Goal: Transaction & Acquisition: Purchase product/service

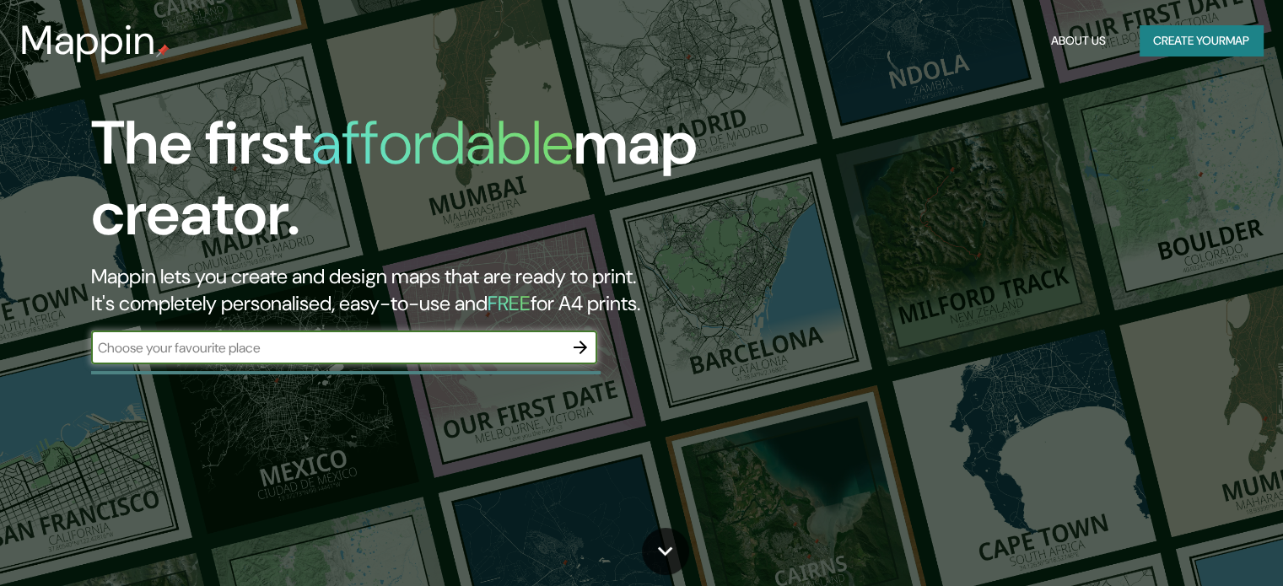
drag, startPoint x: 277, startPoint y: 362, endPoint x: 267, endPoint y: 346, distance: 19.0
click at [274, 362] on div "​" at bounding box center [344, 348] width 506 height 34
type input "DZIBICHALTUN"
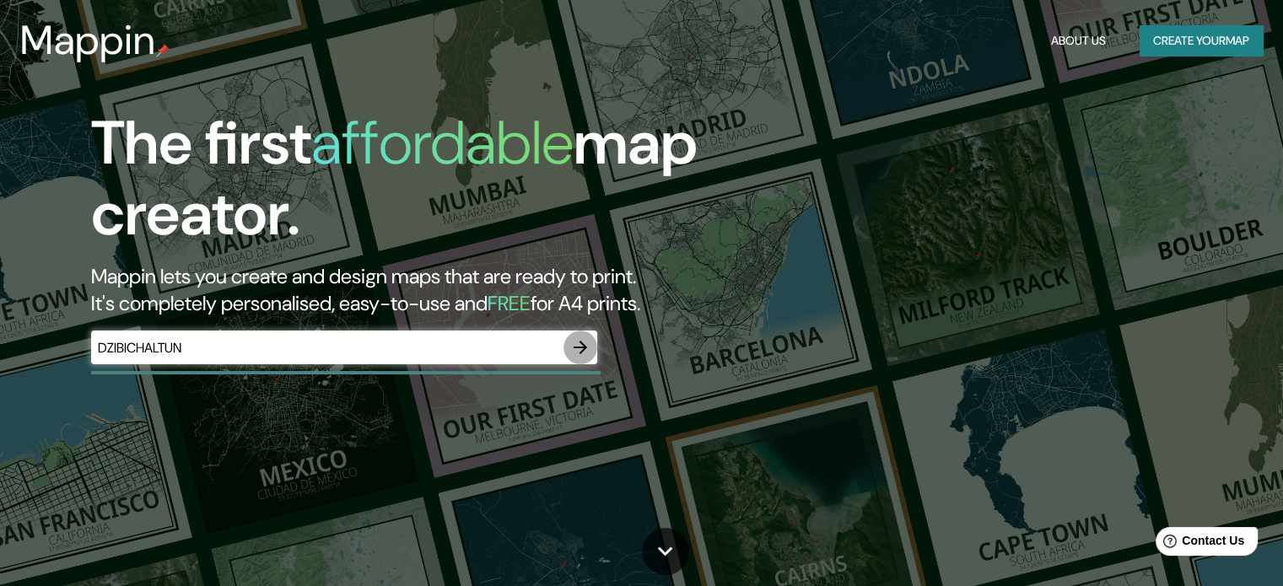
click at [583, 343] on icon "button" at bounding box center [580, 347] width 13 height 13
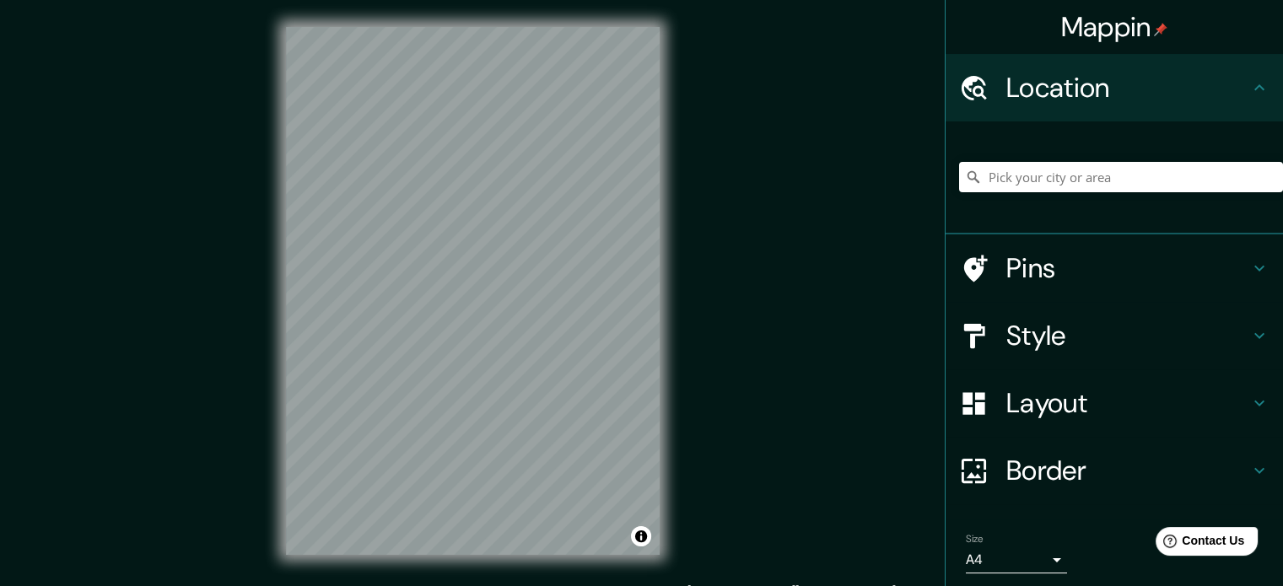
click at [756, 374] on div "Mappin Location Pins Style Layout Border Choose a border. Hint : you can make l…" at bounding box center [641, 304] width 1283 height 609
click at [143, 312] on div "Mappin Location Pins Style Layout Border Choose a border. Hint : you can make l…" at bounding box center [641, 304] width 1283 height 609
click at [704, 429] on div "Mappin Location Pins Style Layout Border Choose a border. Hint : you can make l…" at bounding box center [641, 304] width 1283 height 609
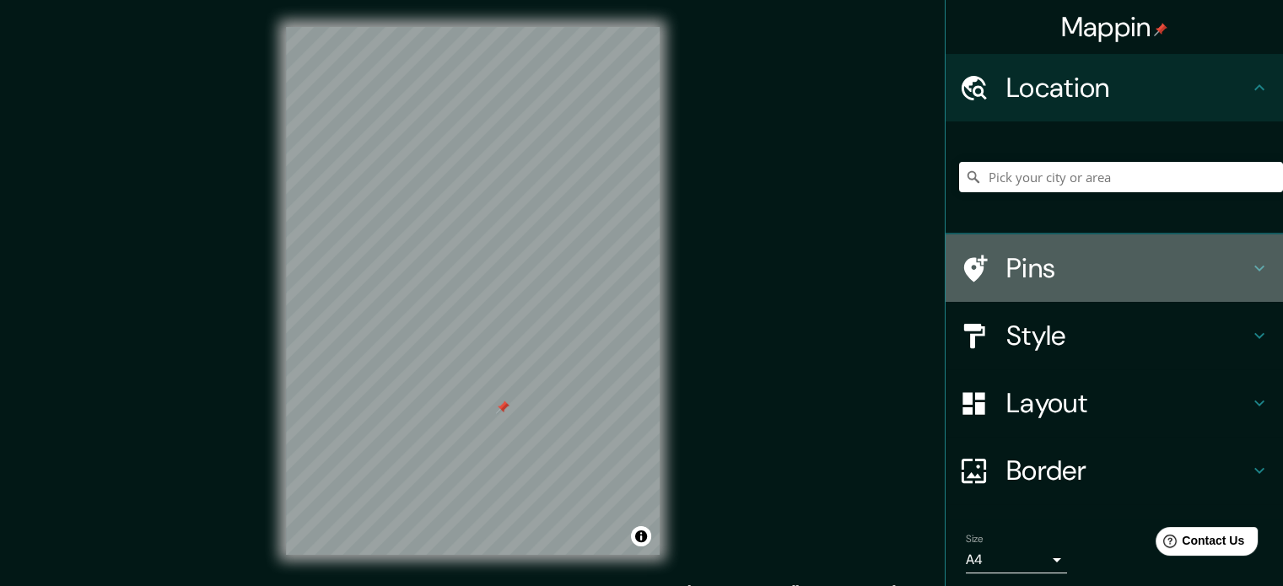
click at [1085, 278] on h4 "Pins" at bounding box center [1127, 268] width 243 height 34
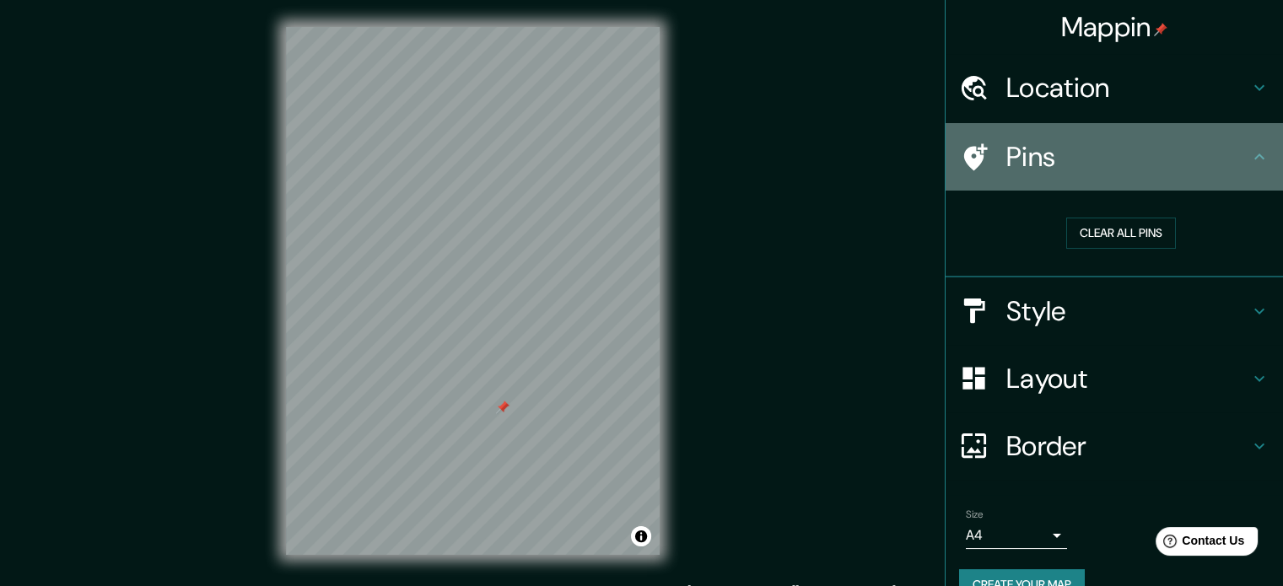
click at [1249, 149] on icon at bounding box center [1259, 157] width 20 height 20
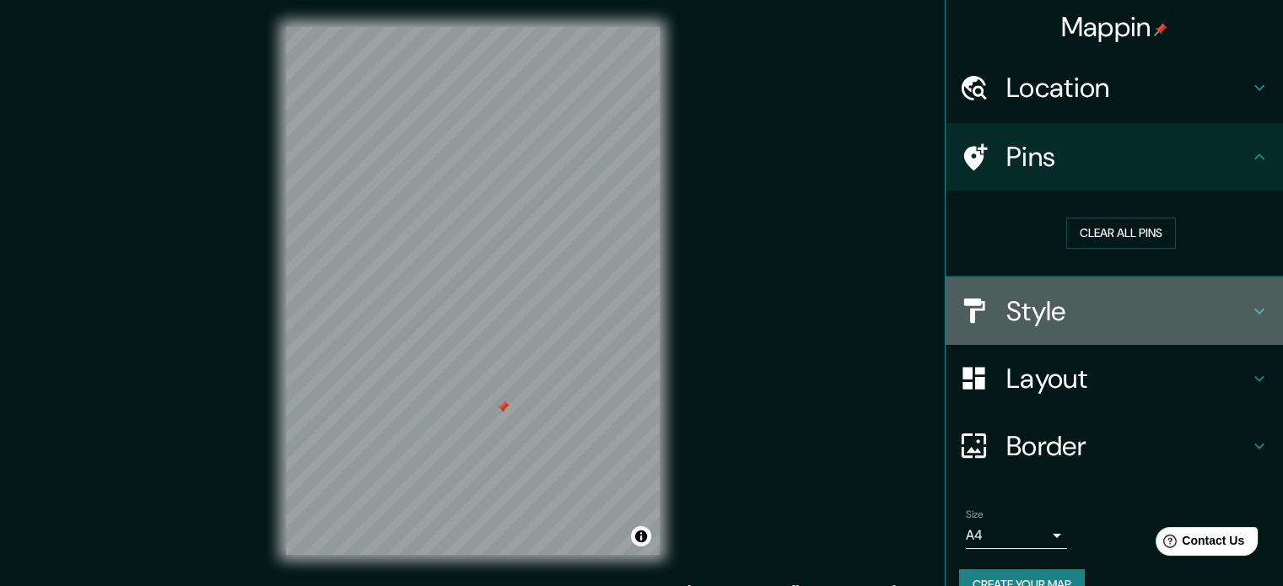
click at [1249, 306] on icon at bounding box center [1259, 311] width 20 height 20
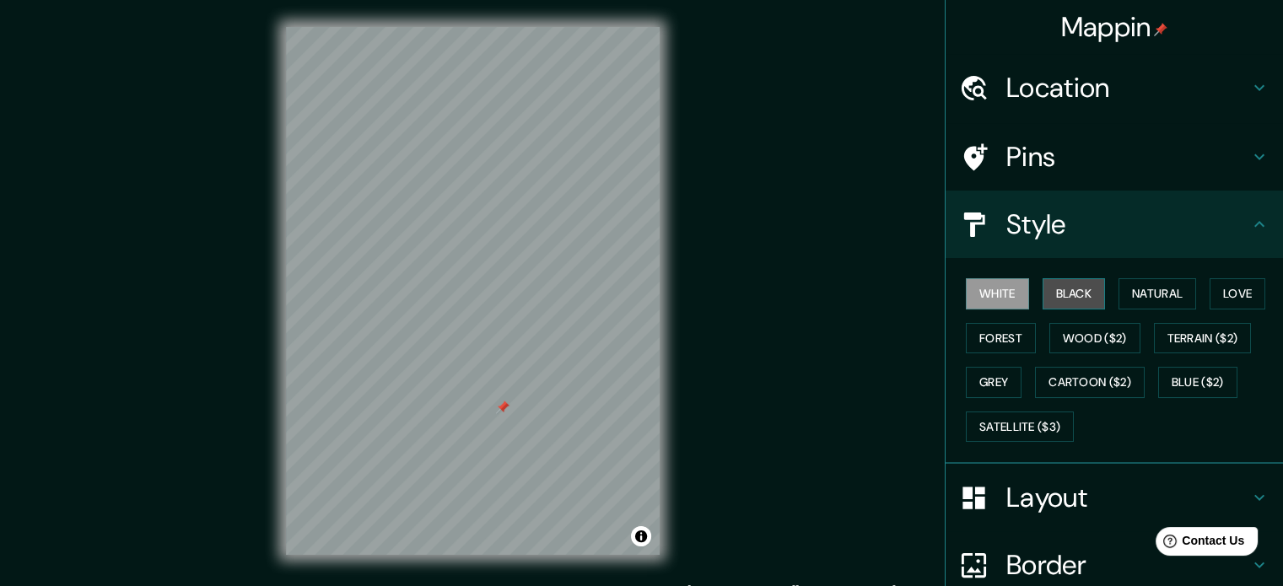
click at [1064, 294] on button "Black" at bounding box center [1074, 293] width 63 height 31
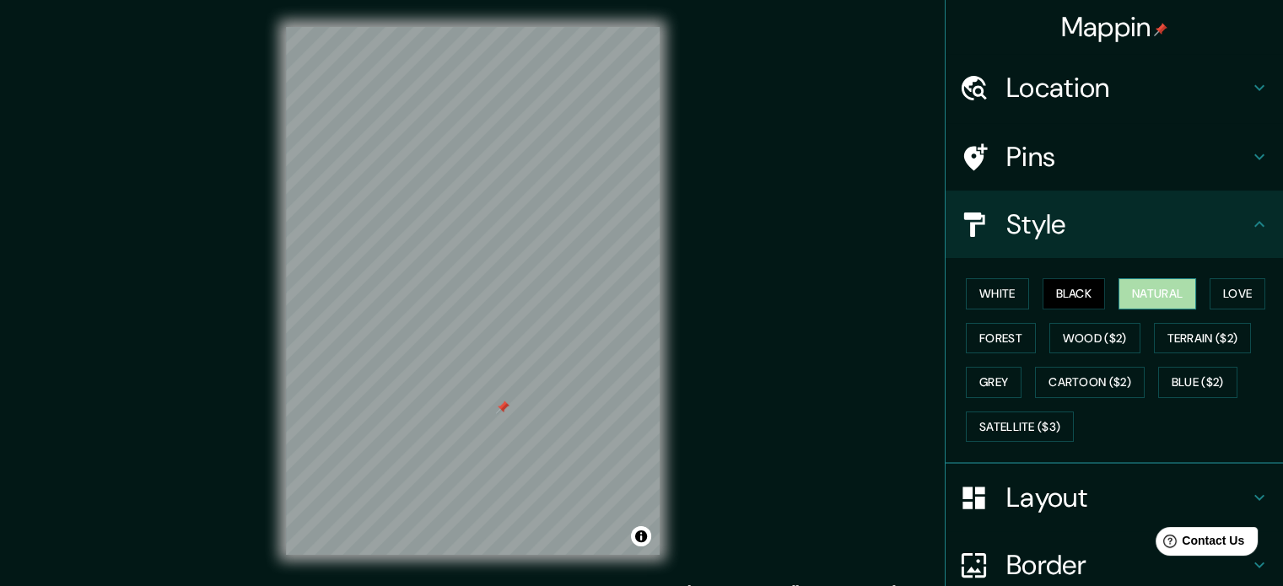
click at [1140, 299] on button "Natural" at bounding box center [1158, 293] width 78 height 31
click at [1110, 159] on h4 "Pins" at bounding box center [1127, 157] width 243 height 34
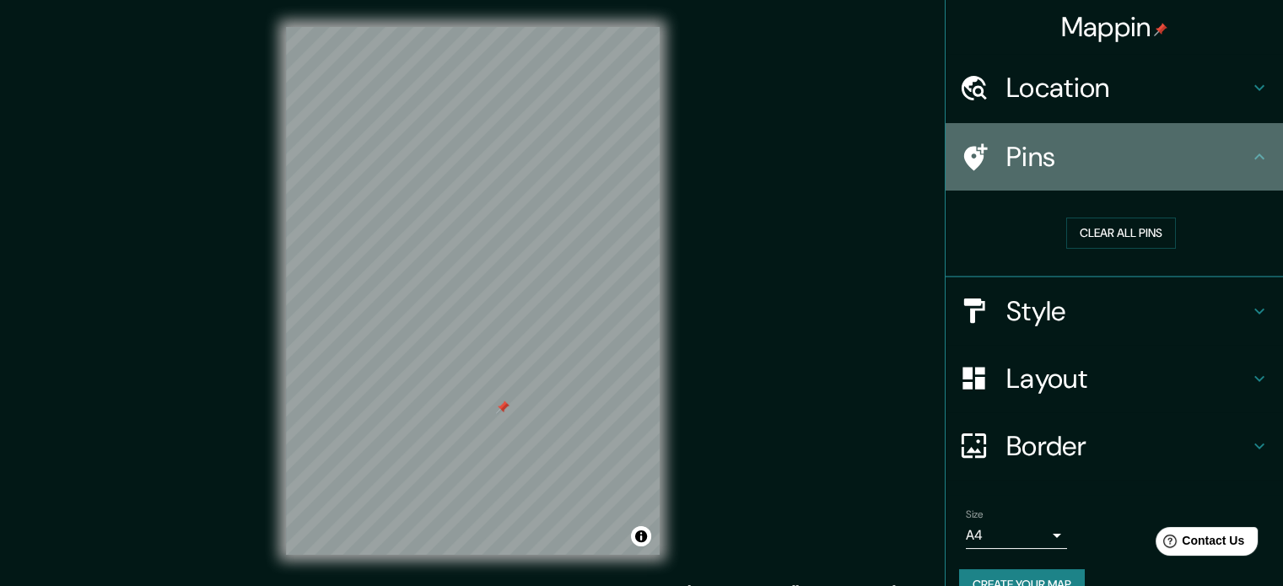
click at [1137, 171] on h4 "Pins" at bounding box center [1127, 157] width 243 height 34
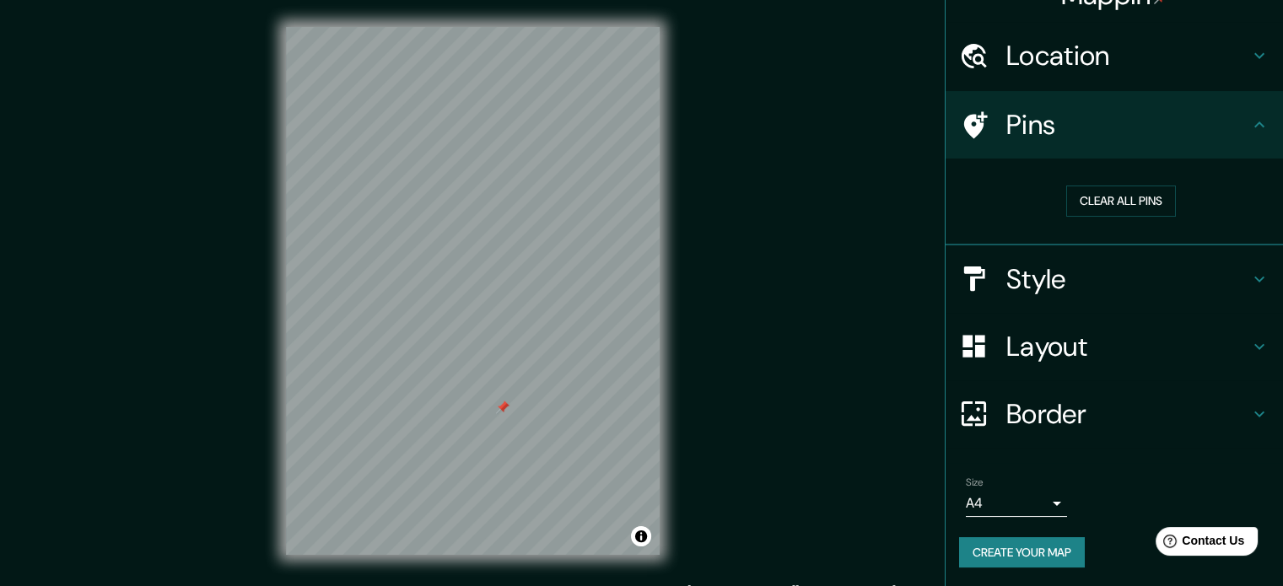
click at [1155, 345] on h4 "Layout" at bounding box center [1127, 347] width 243 height 34
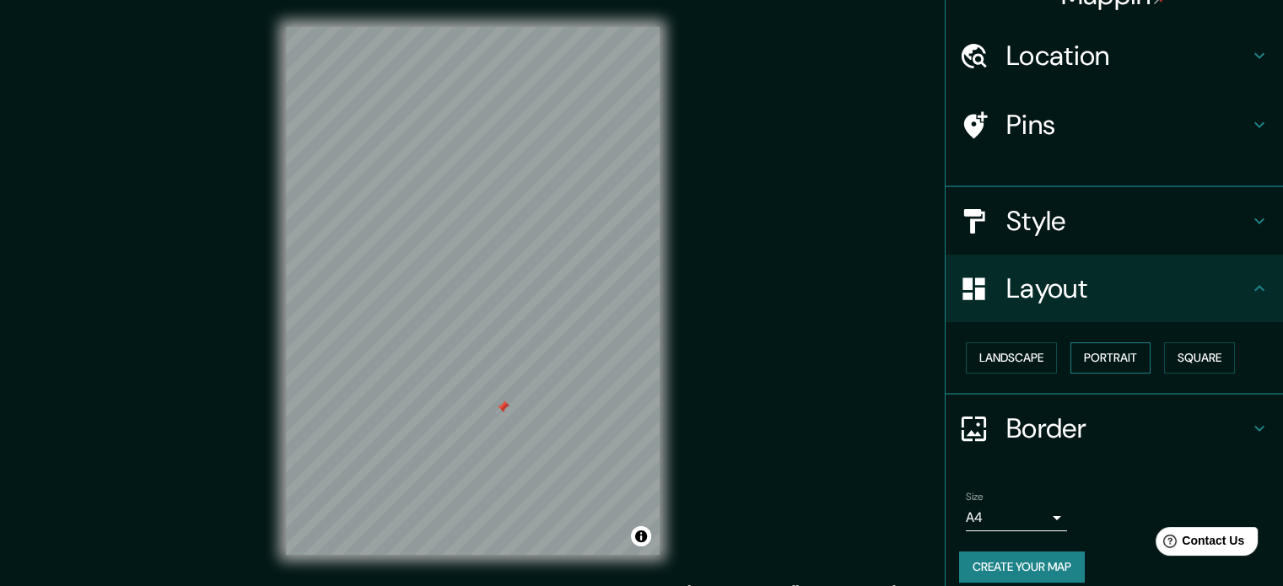
scroll to position [19, 0]
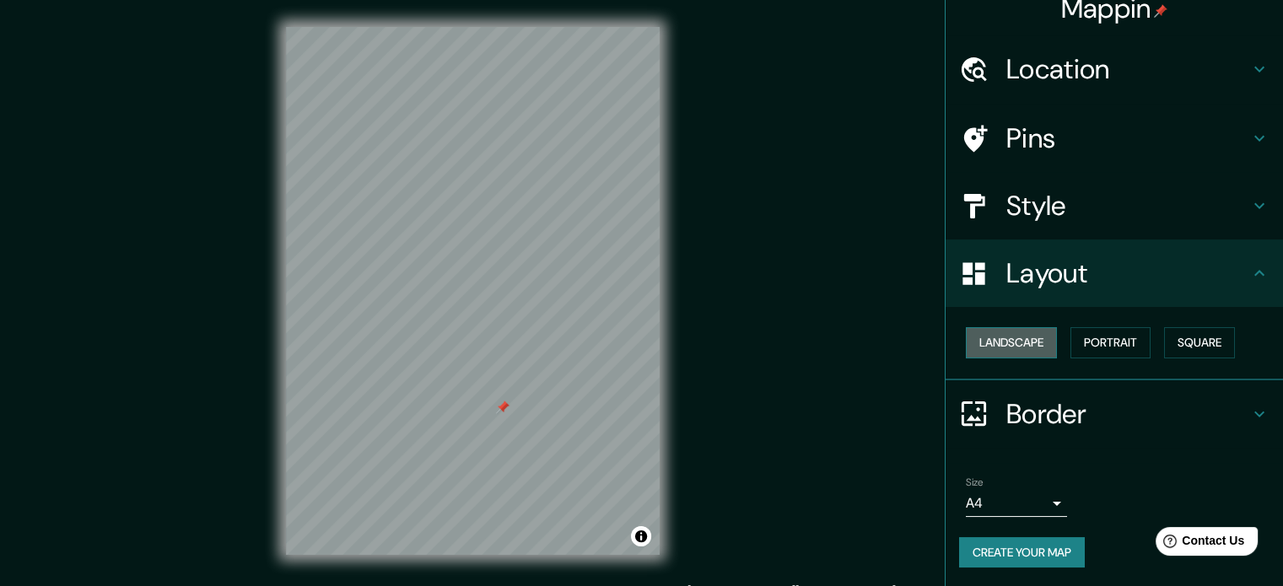
click at [1021, 337] on button "Landscape" at bounding box center [1011, 342] width 91 height 31
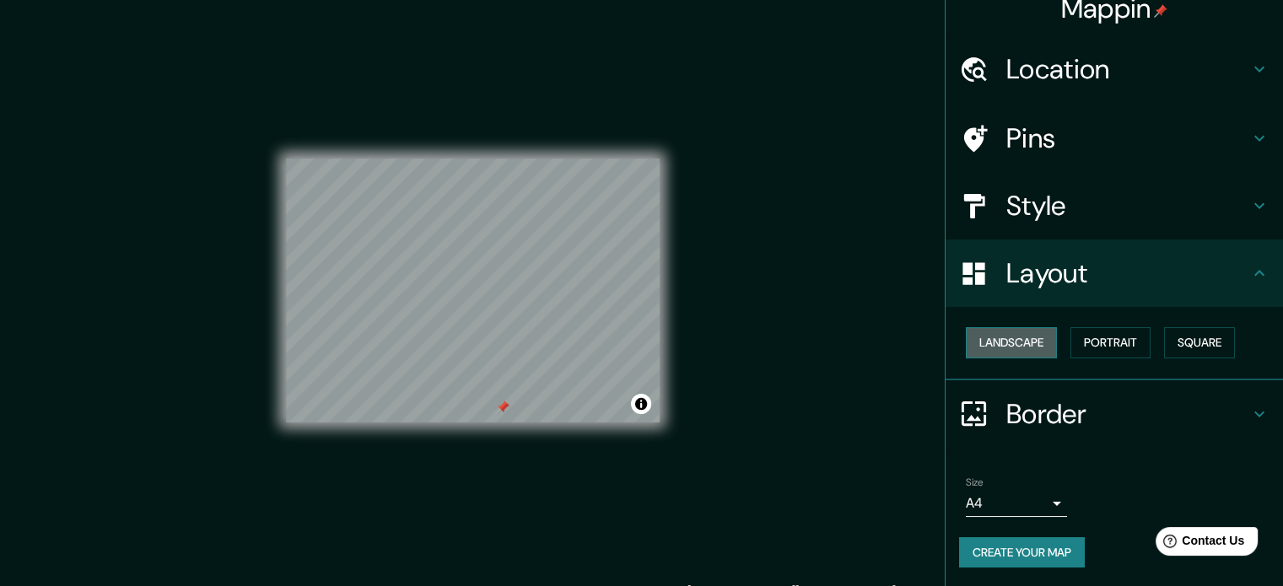
click at [1021, 337] on button "Landscape" at bounding box center [1011, 342] width 91 height 31
click at [1108, 345] on button "Portrait" at bounding box center [1110, 342] width 80 height 31
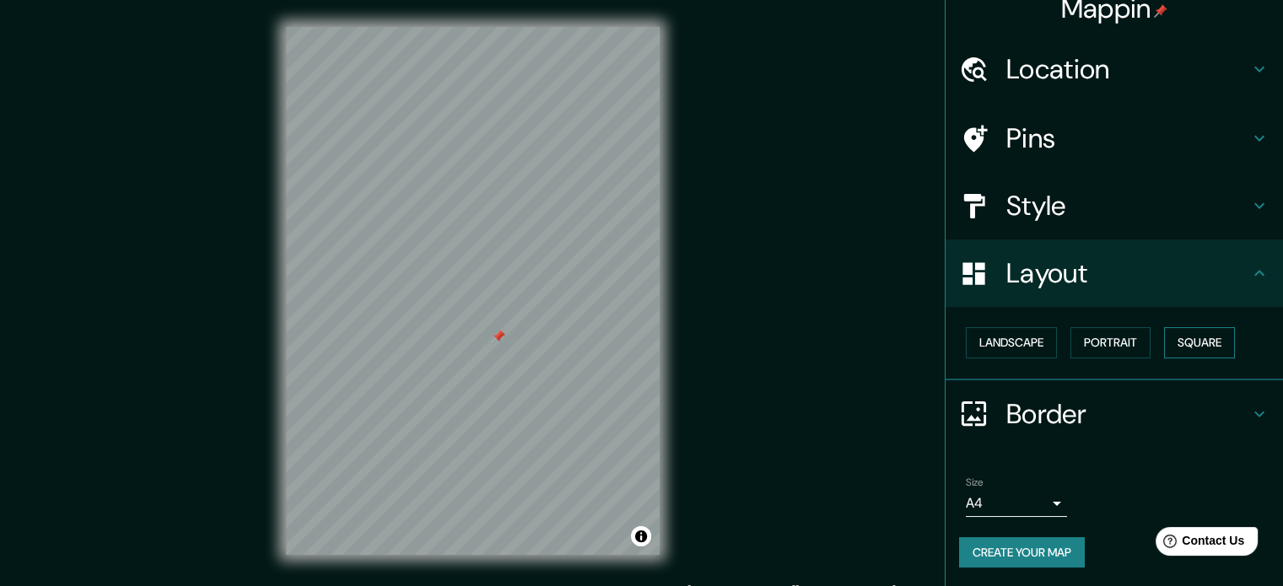
click at [1200, 346] on button "Square" at bounding box center [1199, 342] width 71 height 31
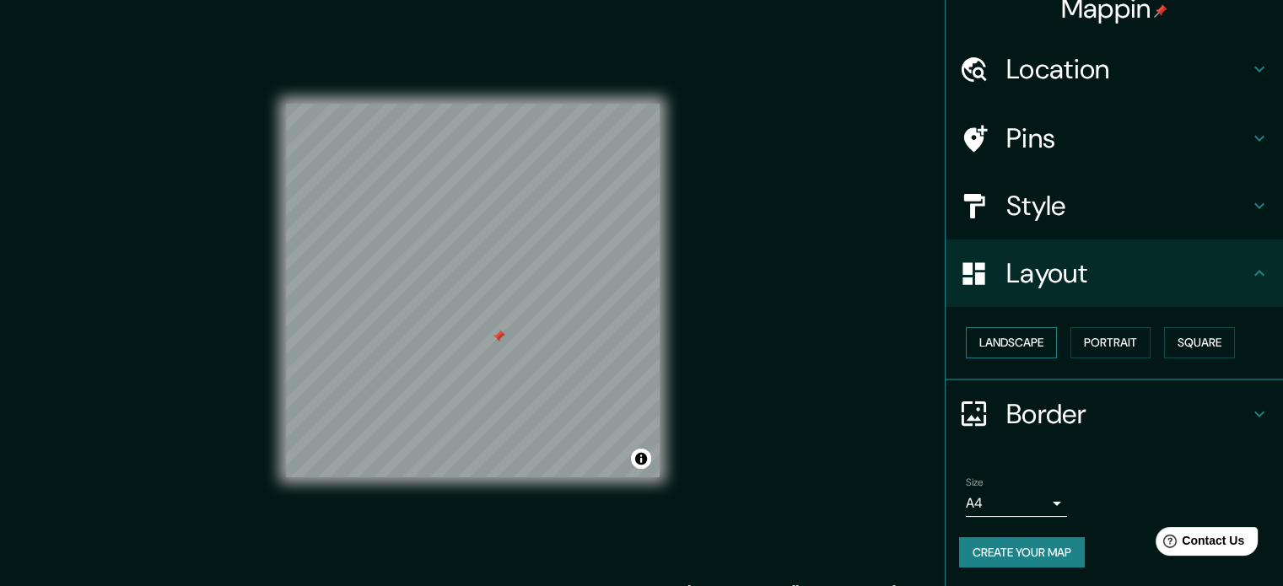
click at [1003, 338] on button "Landscape" at bounding box center [1011, 342] width 91 height 31
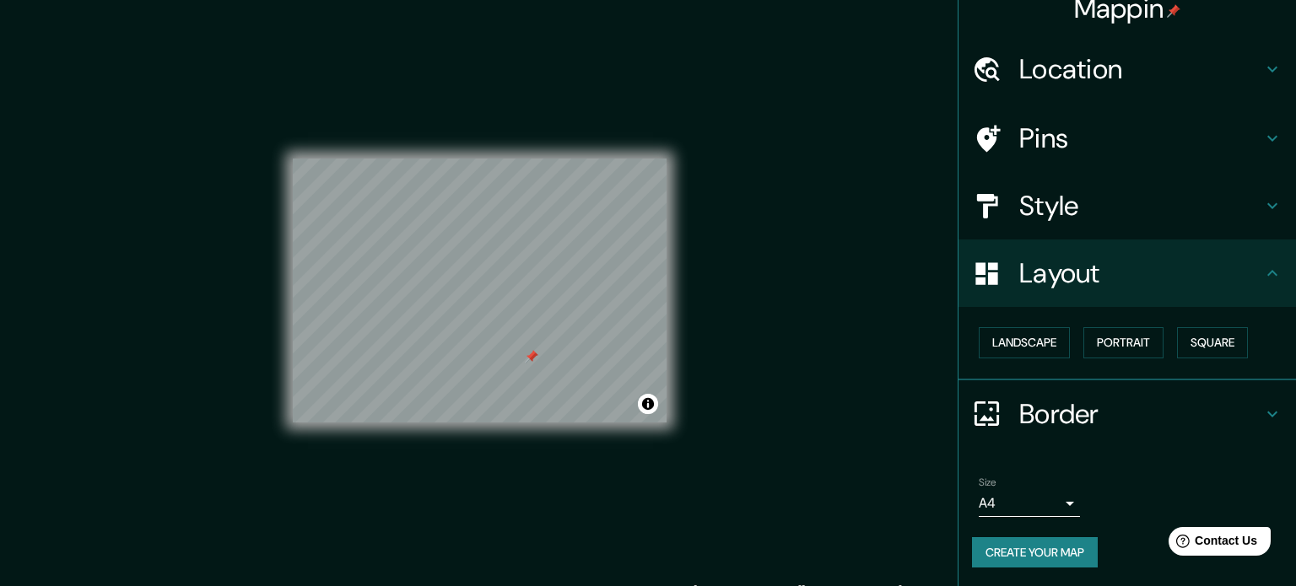
click at [1038, 497] on body "Mappin Location Pins Style Layout Landscape Portrait Square Border Choose a bor…" at bounding box center [648, 293] width 1296 height 586
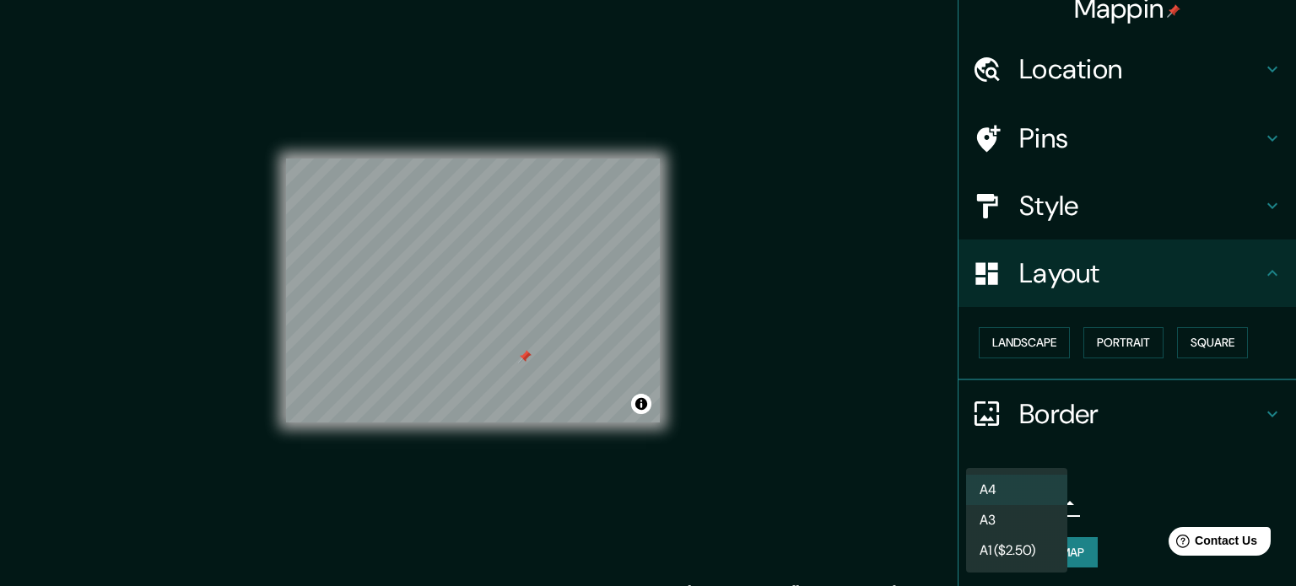
click at [1022, 490] on li "A4" at bounding box center [1016, 490] width 101 height 30
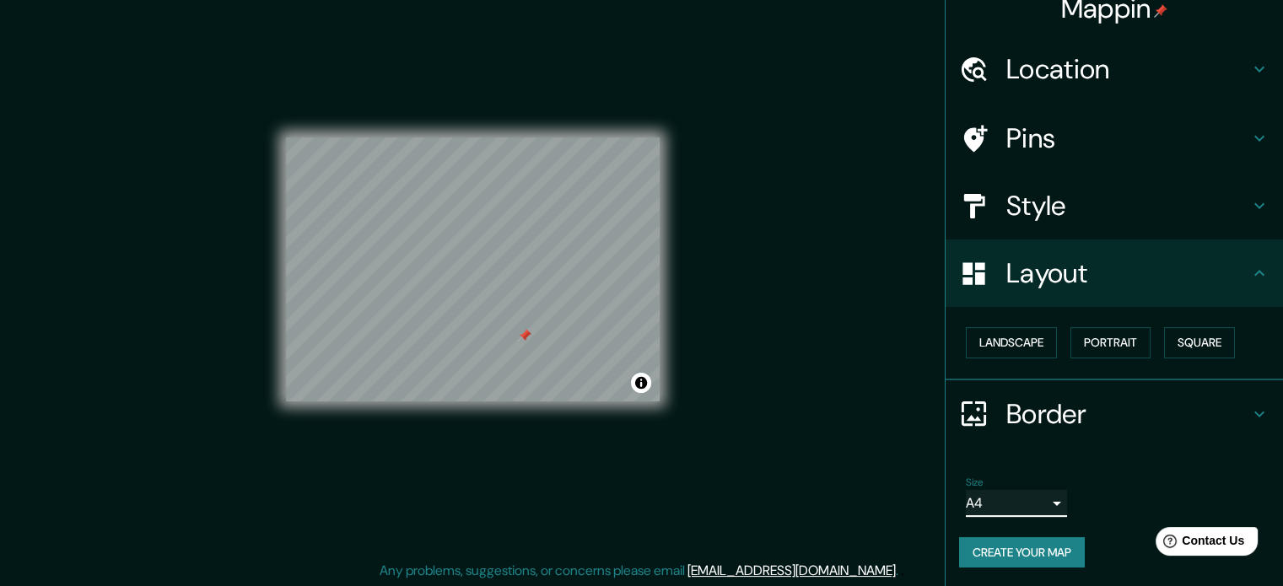
scroll to position [22, 0]
click at [1043, 197] on h4 "Style" at bounding box center [1127, 206] width 243 height 34
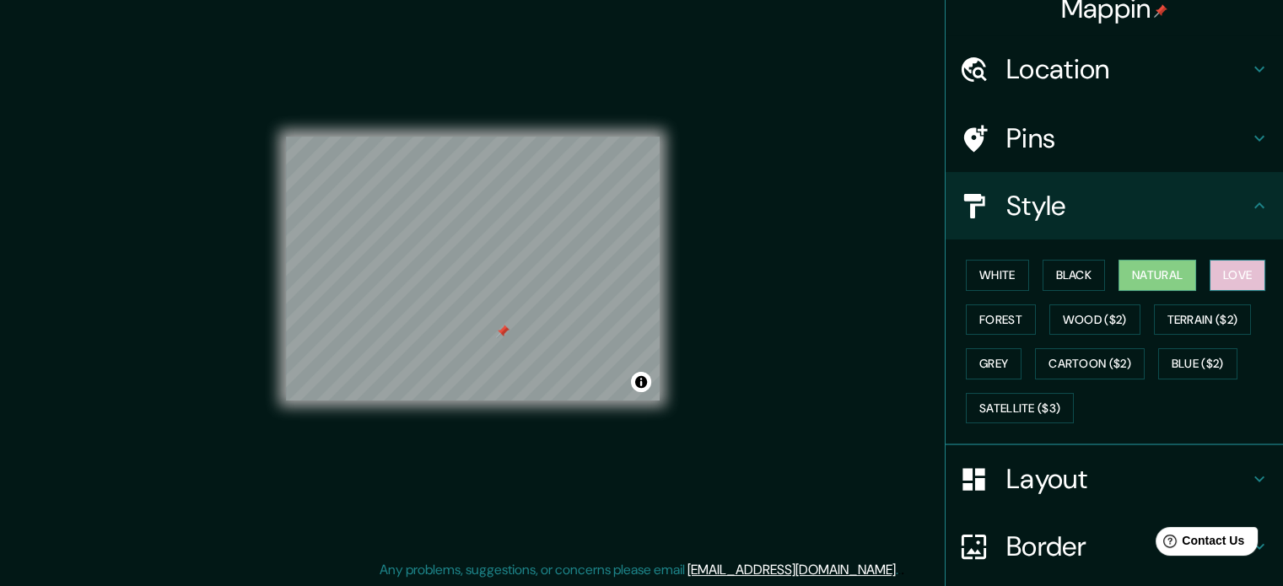
click at [1225, 286] on button "Love" at bounding box center [1238, 275] width 56 height 31
click at [977, 321] on button "Forest" at bounding box center [1001, 320] width 70 height 31
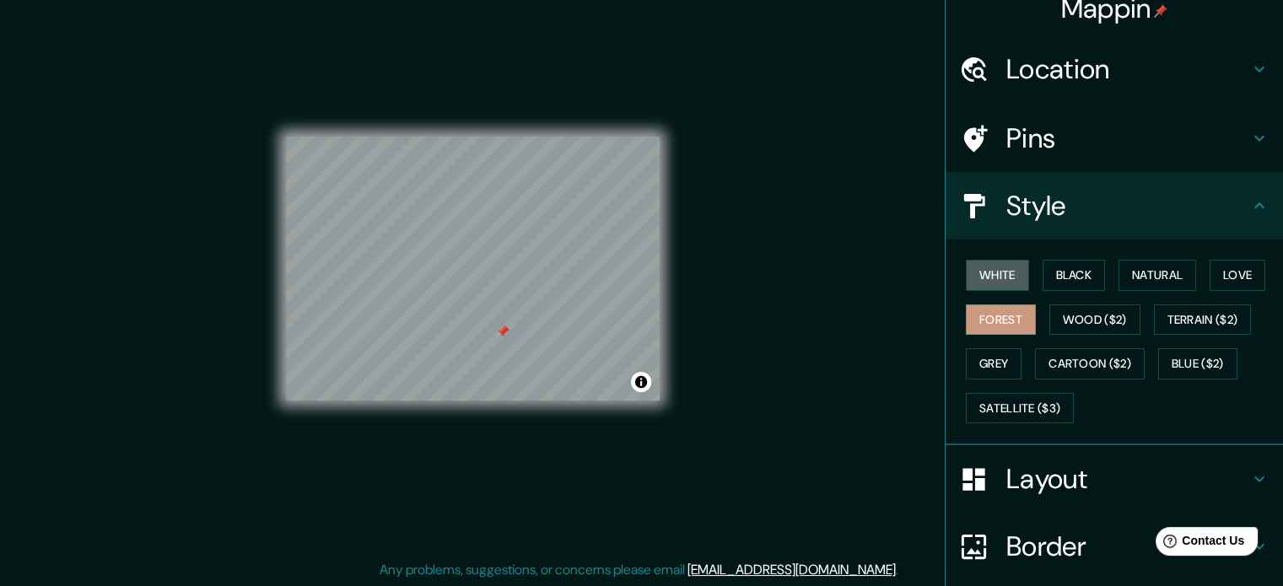
click at [1005, 289] on button "White" at bounding box center [997, 275] width 63 height 31
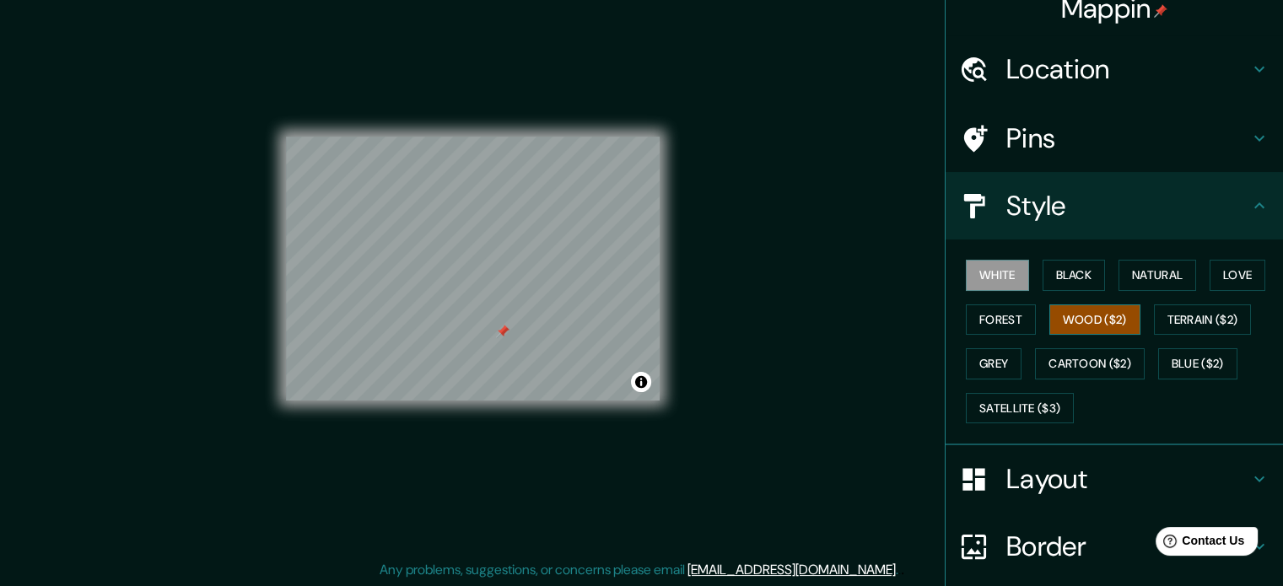
click at [1077, 313] on button "Wood ($2)" at bounding box center [1094, 320] width 91 height 31
click at [1201, 321] on button "Terrain ($2)" at bounding box center [1203, 320] width 98 height 31
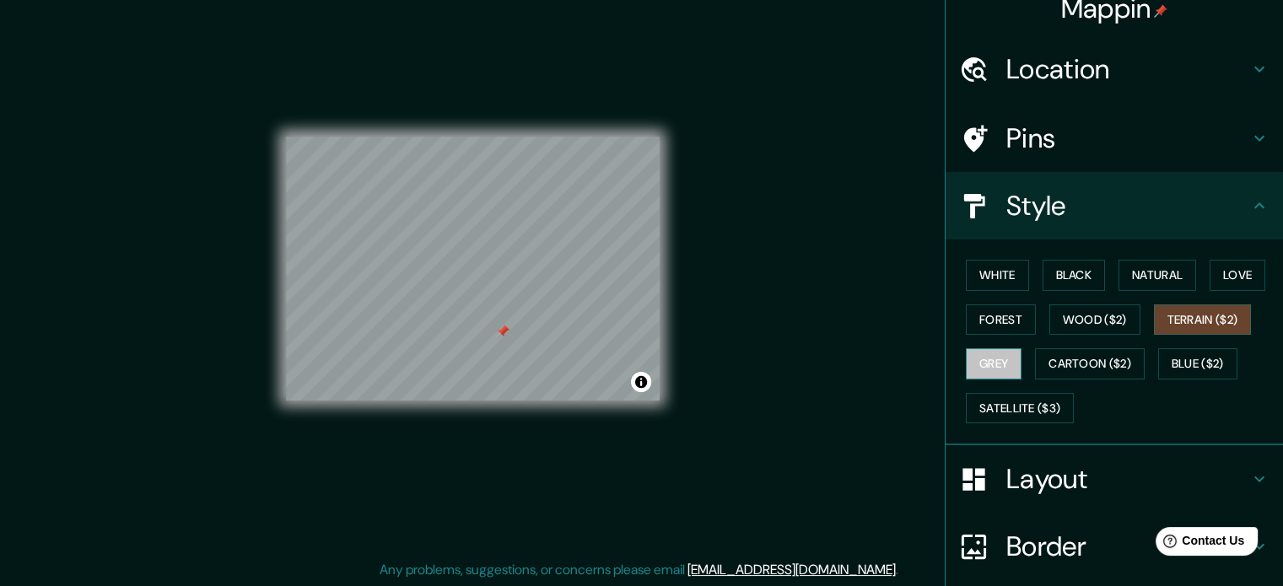
click at [966, 360] on button "Grey" at bounding box center [994, 363] width 56 height 31
click at [1043, 126] on h4 "Pins" at bounding box center [1127, 138] width 243 height 34
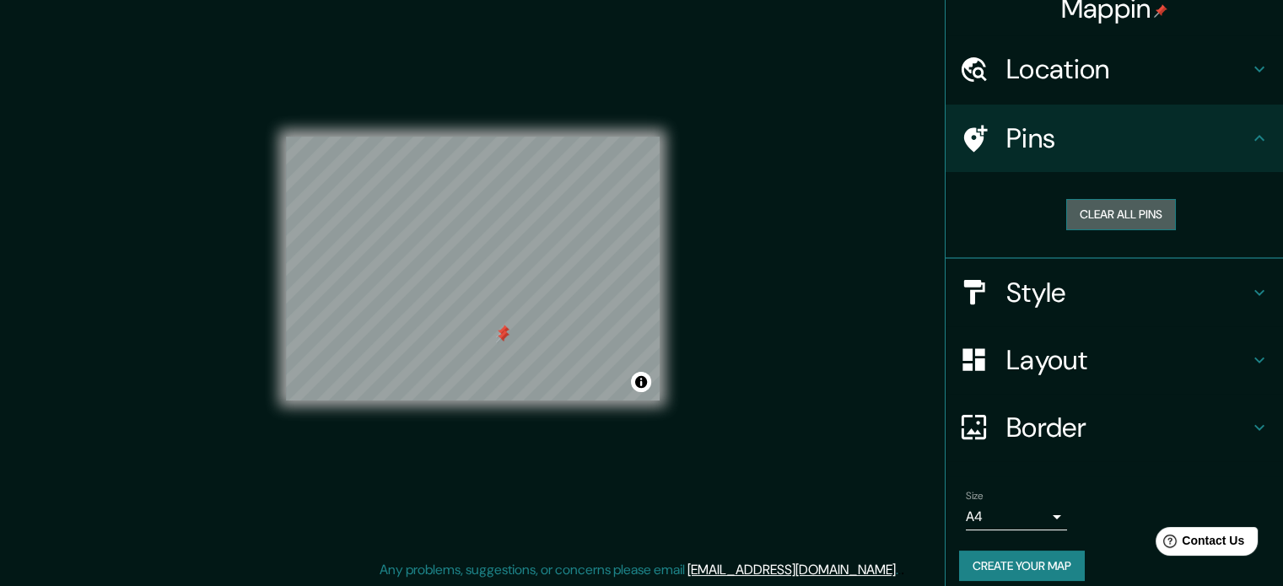
click at [1107, 205] on button "Clear all pins" at bounding box center [1121, 214] width 110 height 31
click at [1135, 81] on h4 "Location" at bounding box center [1127, 69] width 243 height 34
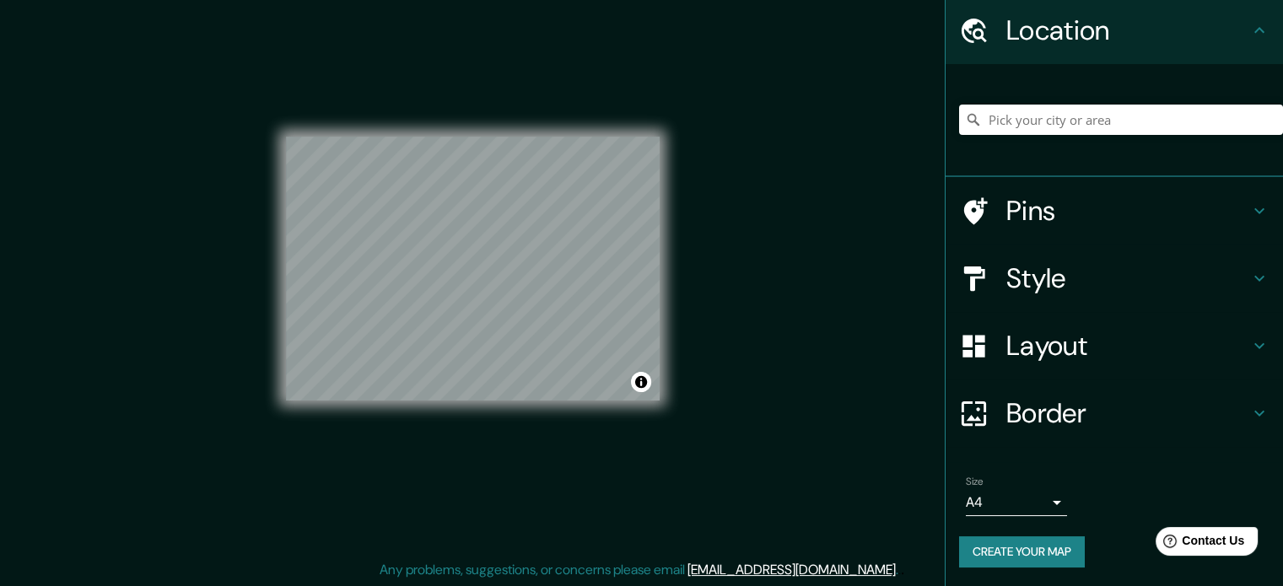
click at [1073, 421] on h4 "Border" at bounding box center [1127, 413] width 243 height 34
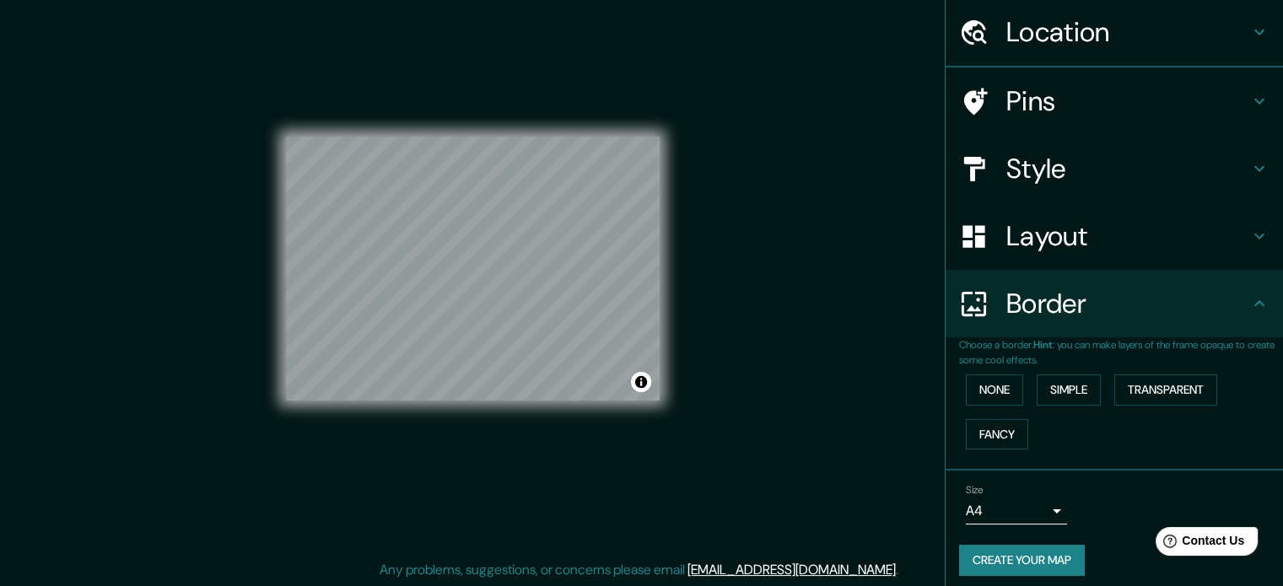
scroll to position [57, 0]
click at [970, 375] on button "None" at bounding box center [994, 388] width 57 height 31
click at [1064, 386] on button "Simple" at bounding box center [1069, 388] width 64 height 31
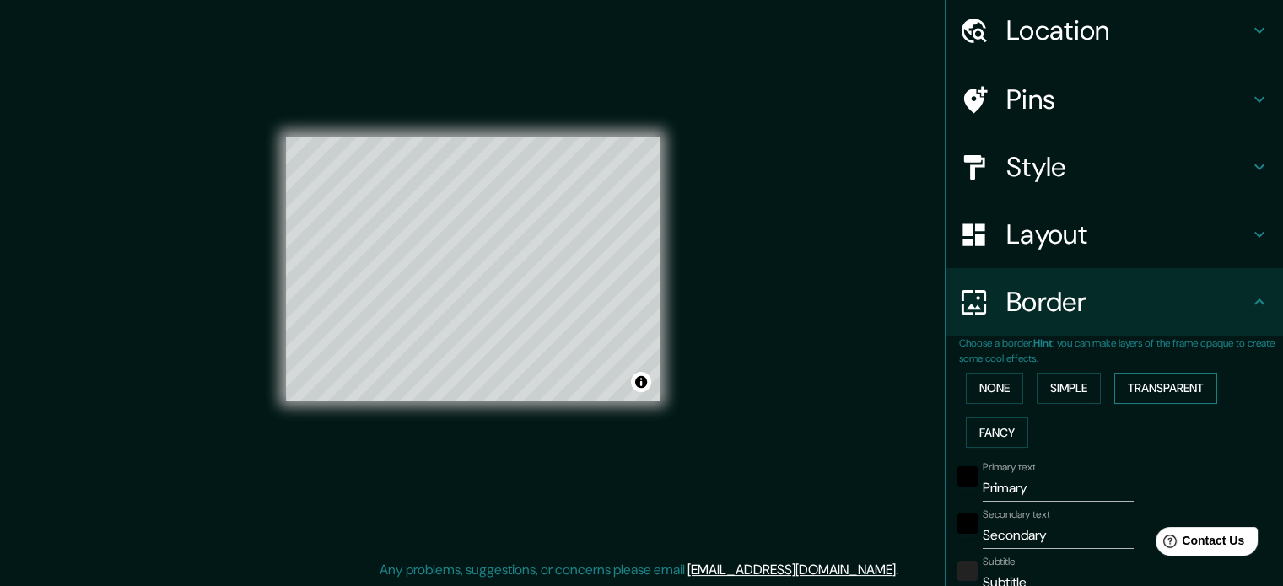
click at [1146, 394] on button "Transparent" at bounding box center [1165, 388] width 103 height 31
click at [1011, 434] on button "Fancy" at bounding box center [997, 433] width 62 height 31
click at [997, 396] on button "None" at bounding box center [994, 388] width 57 height 31
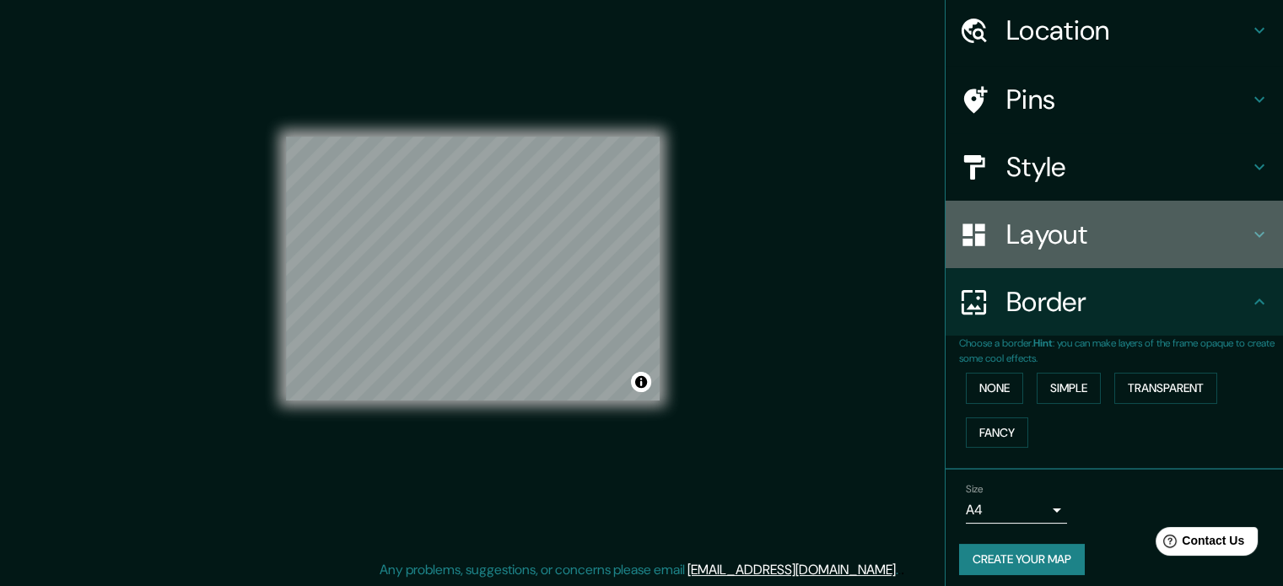
click at [1070, 241] on h4 "Layout" at bounding box center [1127, 235] width 243 height 34
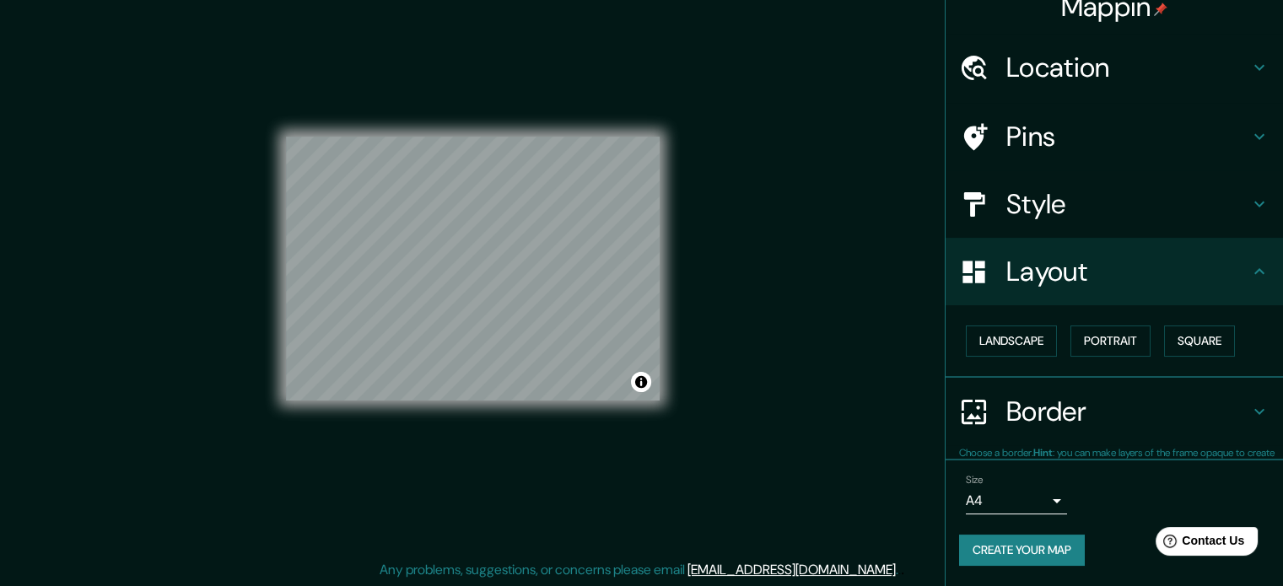
scroll to position [19, 0]
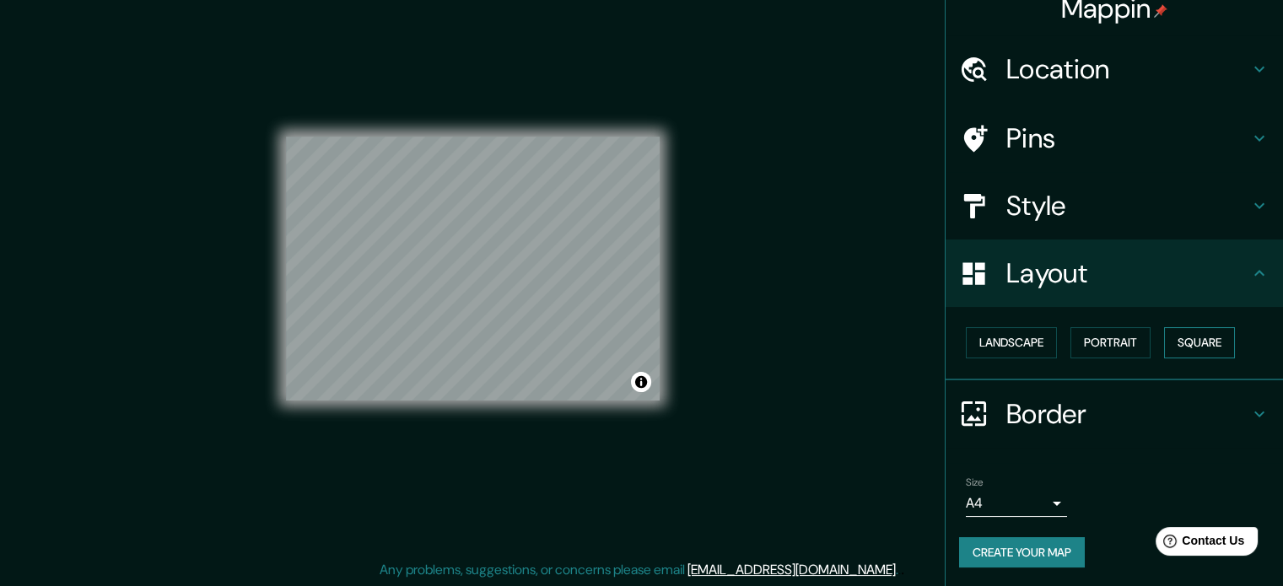
click at [1184, 333] on button "Square" at bounding box center [1199, 342] width 71 height 31
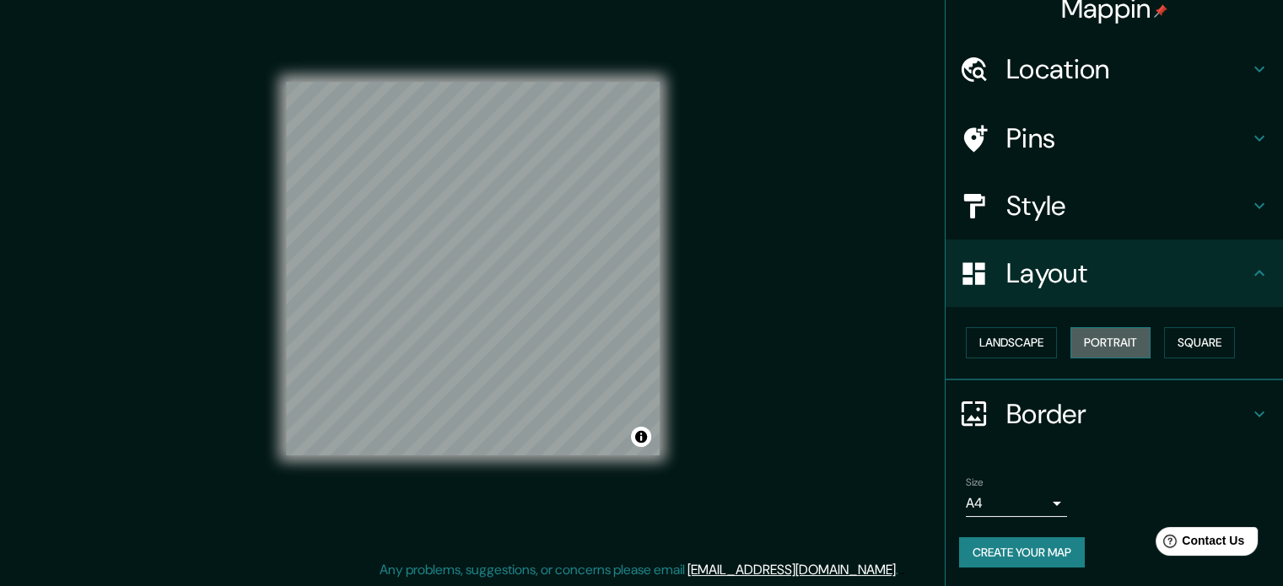
click at [1124, 345] on button "Portrait" at bounding box center [1110, 342] width 80 height 31
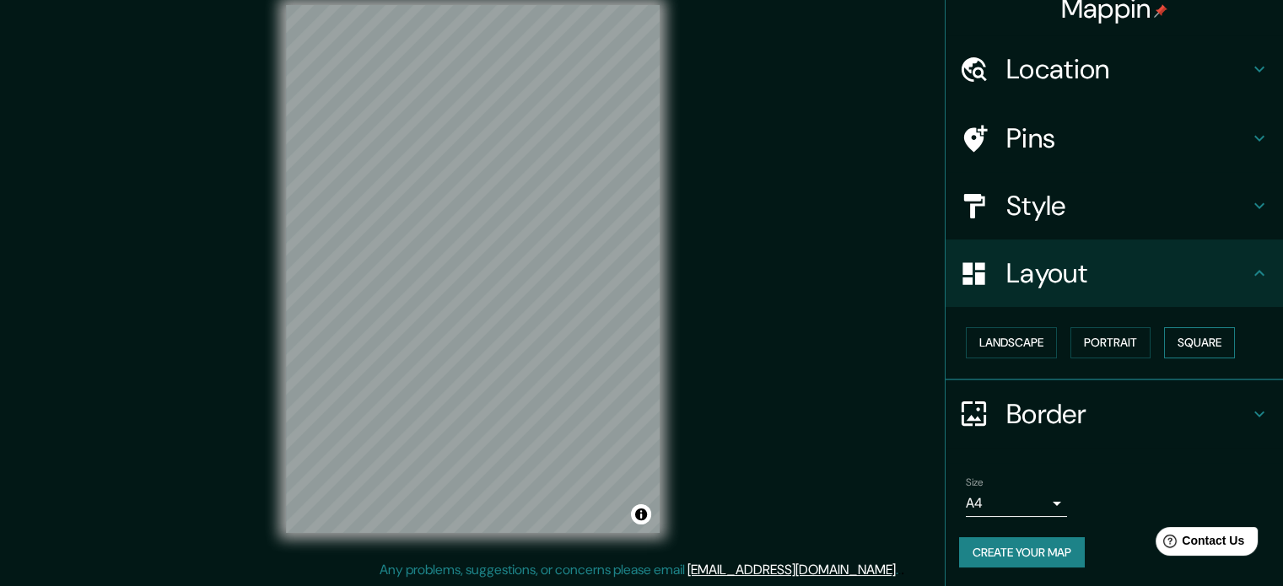
click at [1192, 338] on button "Square" at bounding box center [1199, 342] width 71 height 31
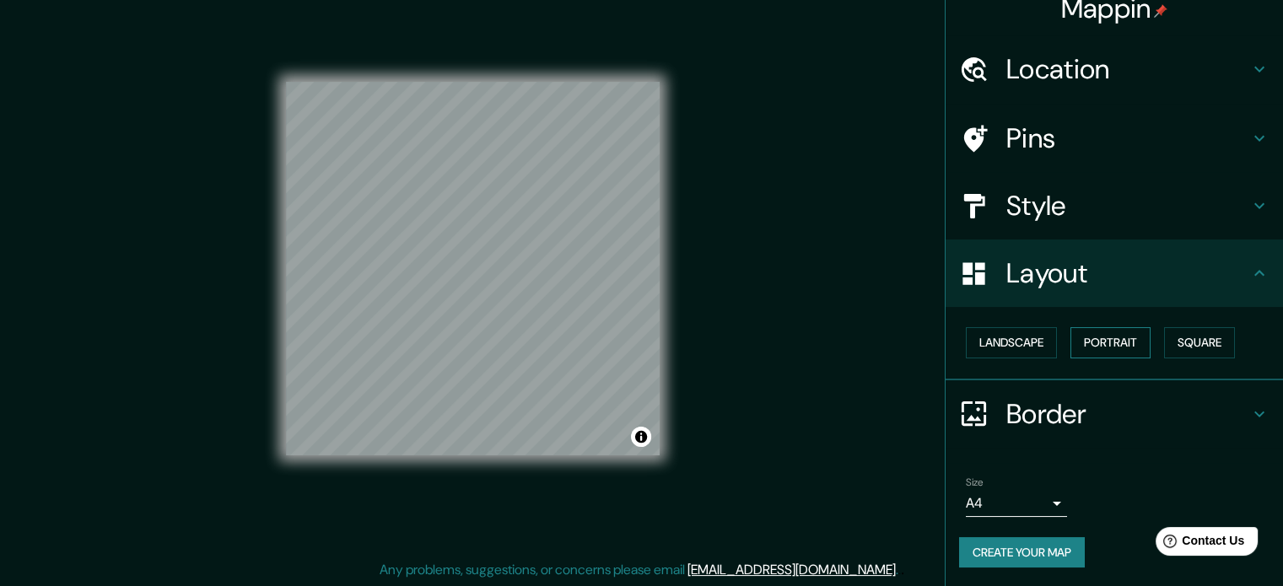
click at [1090, 350] on button "Portrait" at bounding box center [1110, 342] width 80 height 31
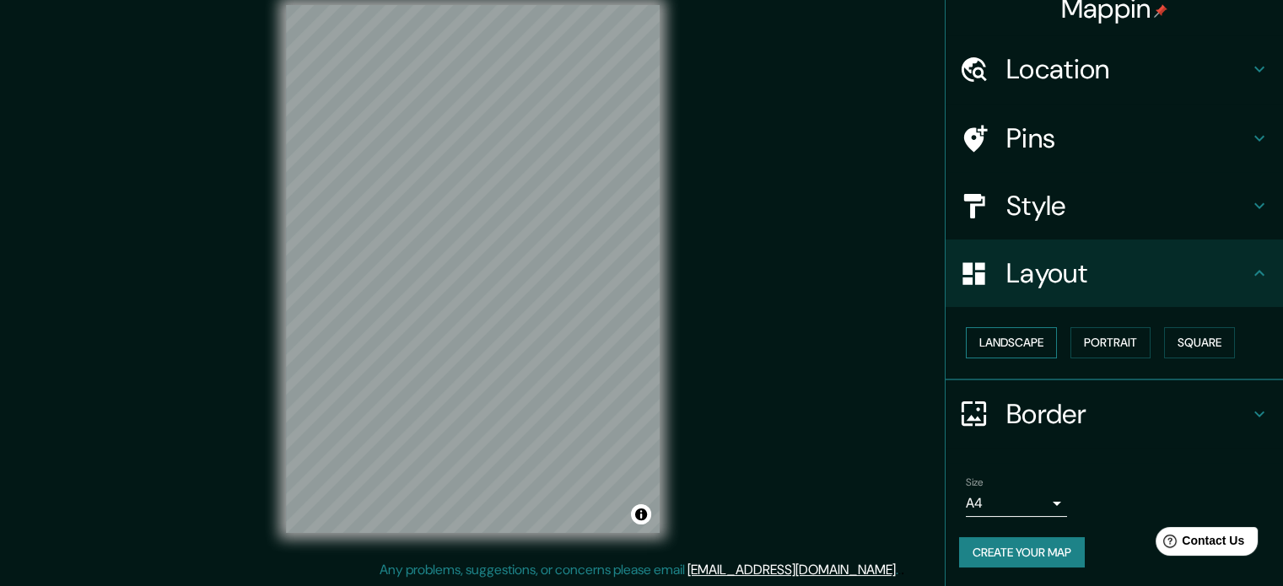
click at [1021, 351] on button "Landscape" at bounding box center [1011, 342] width 91 height 31
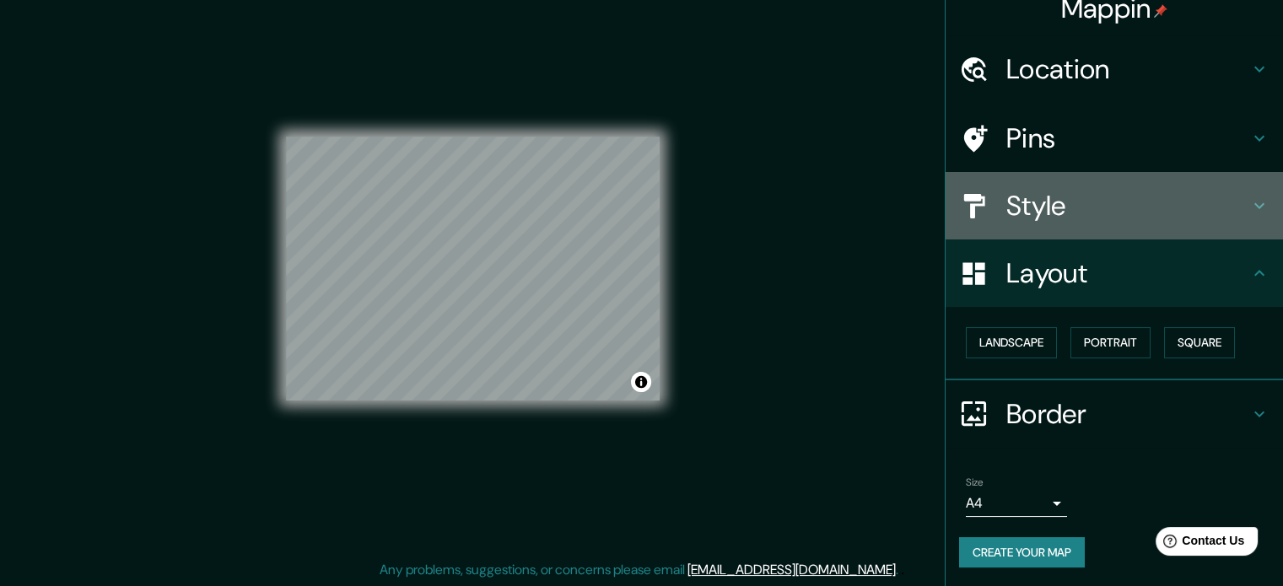
drag, startPoint x: 1150, startPoint y: 202, endPoint x: 1148, endPoint y: 190, distance: 11.9
click at [1150, 194] on h4 "Style" at bounding box center [1127, 206] width 243 height 34
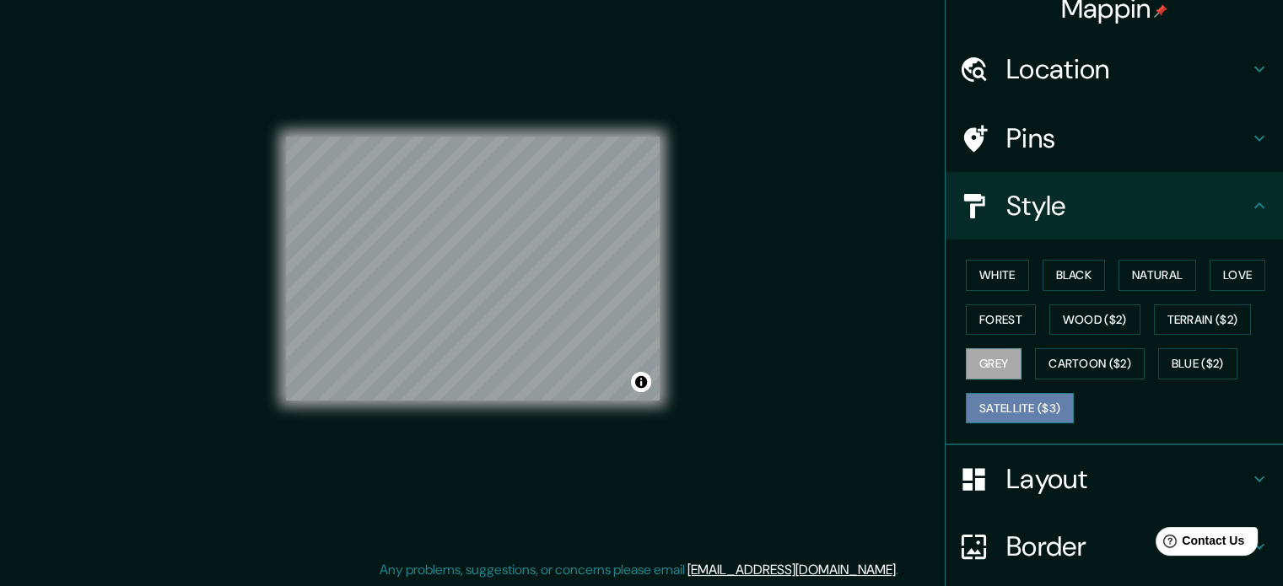
click at [1033, 394] on button "Satellite ($3)" at bounding box center [1020, 408] width 108 height 31
click at [1187, 353] on button "Blue ($2)" at bounding box center [1197, 363] width 79 height 31
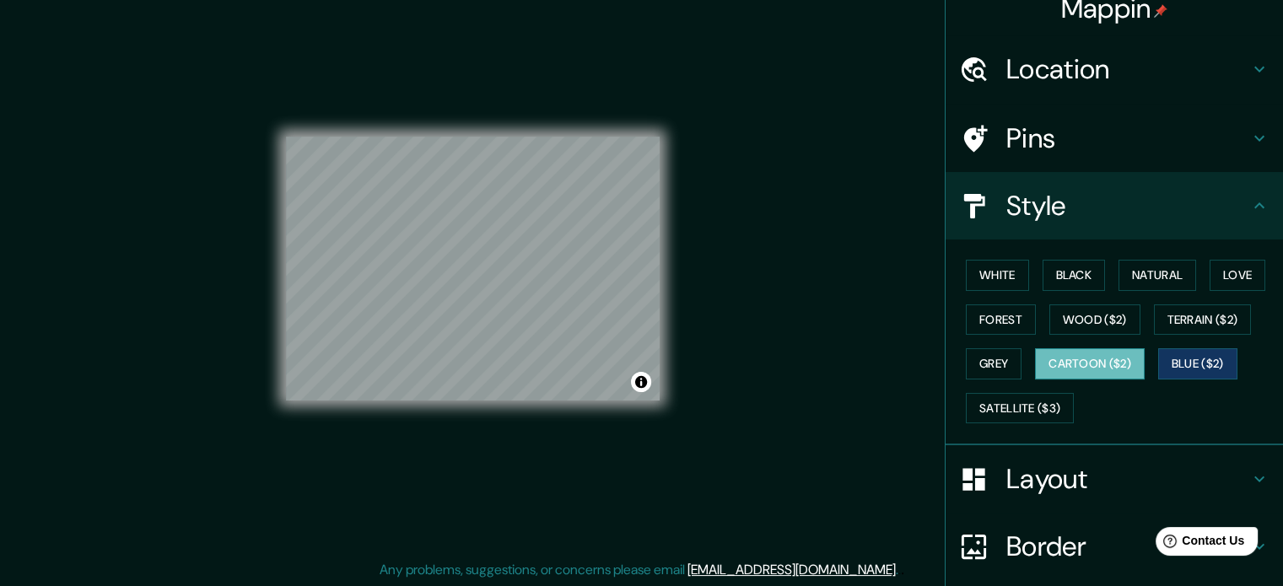
click at [1100, 361] on button "Cartoon ($2)" at bounding box center [1090, 363] width 110 height 31
click at [1002, 350] on button "Grey" at bounding box center [994, 363] width 56 height 31
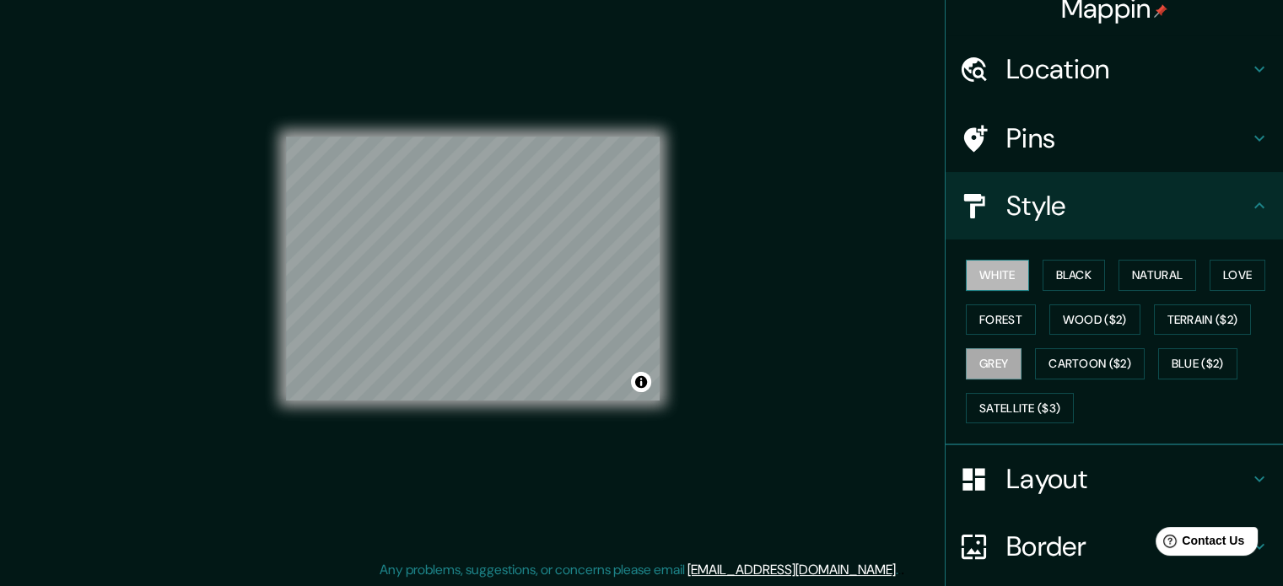
click at [992, 265] on button "White" at bounding box center [997, 275] width 63 height 31
click at [1067, 269] on button "Black" at bounding box center [1074, 275] width 63 height 31
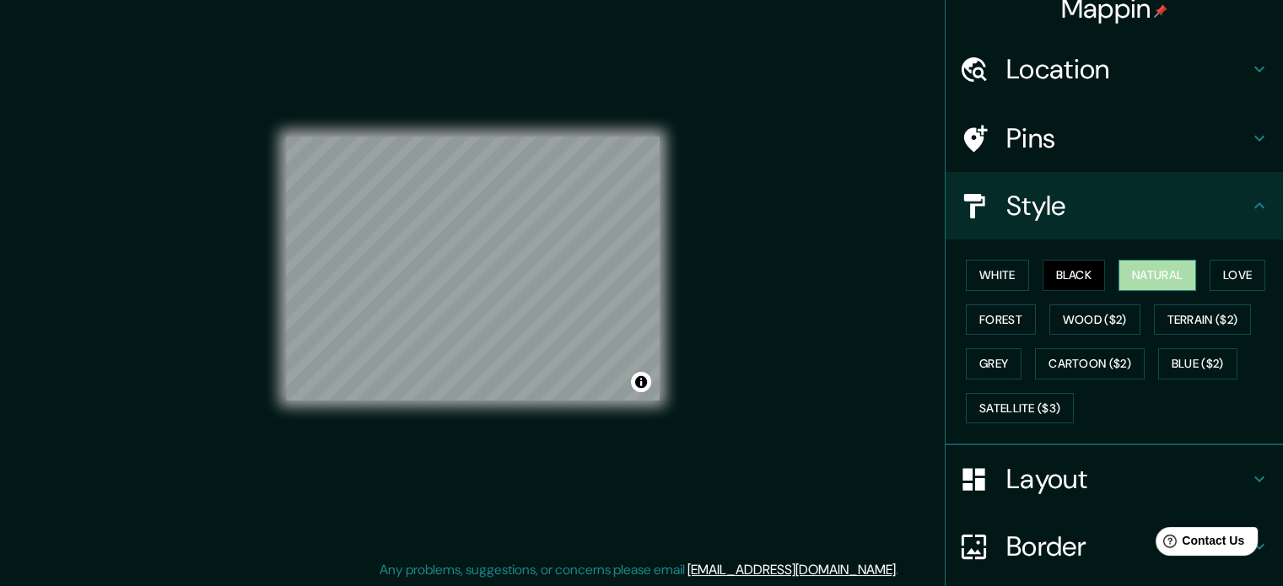
click at [1134, 276] on button "Natural" at bounding box center [1158, 275] width 78 height 31
click at [1210, 286] on button "Love" at bounding box center [1238, 275] width 56 height 31
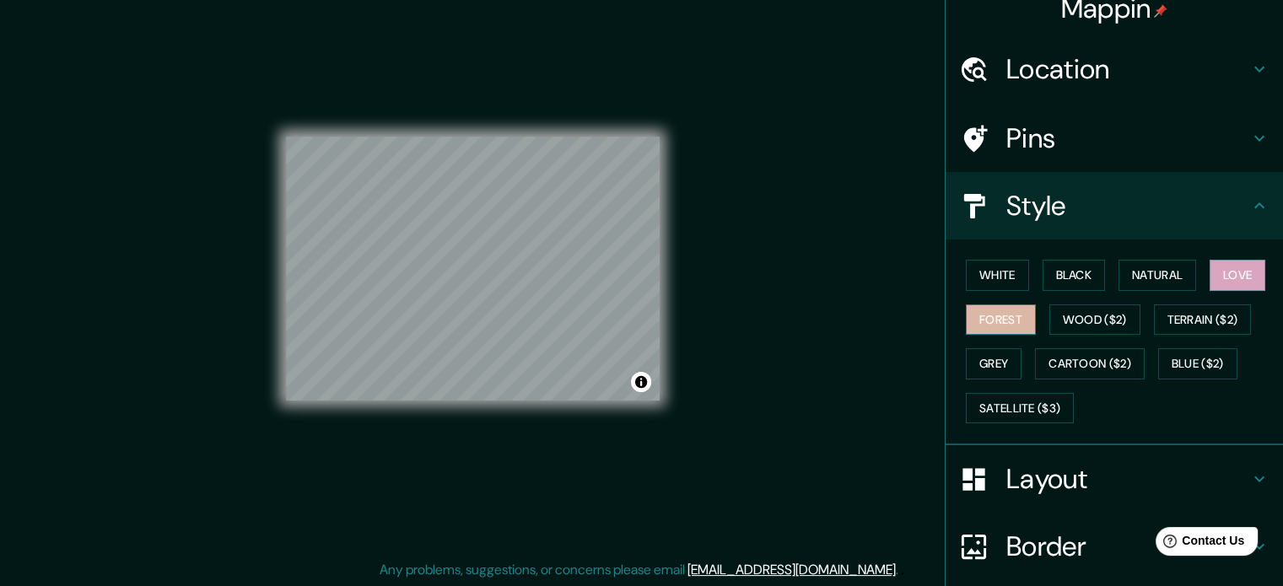
click at [1007, 315] on button "Forest" at bounding box center [1001, 320] width 70 height 31
click at [967, 357] on button "Grey" at bounding box center [994, 363] width 56 height 31
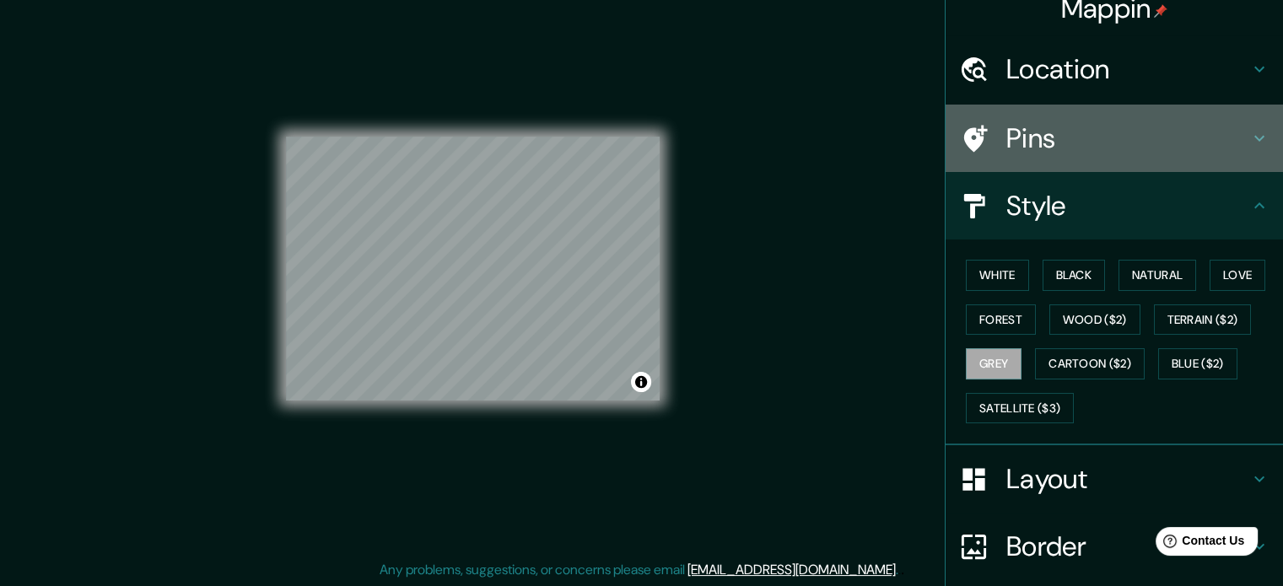
click at [1006, 126] on h4 "Pins" at bounding box center [1127, 138] width 243 height 34
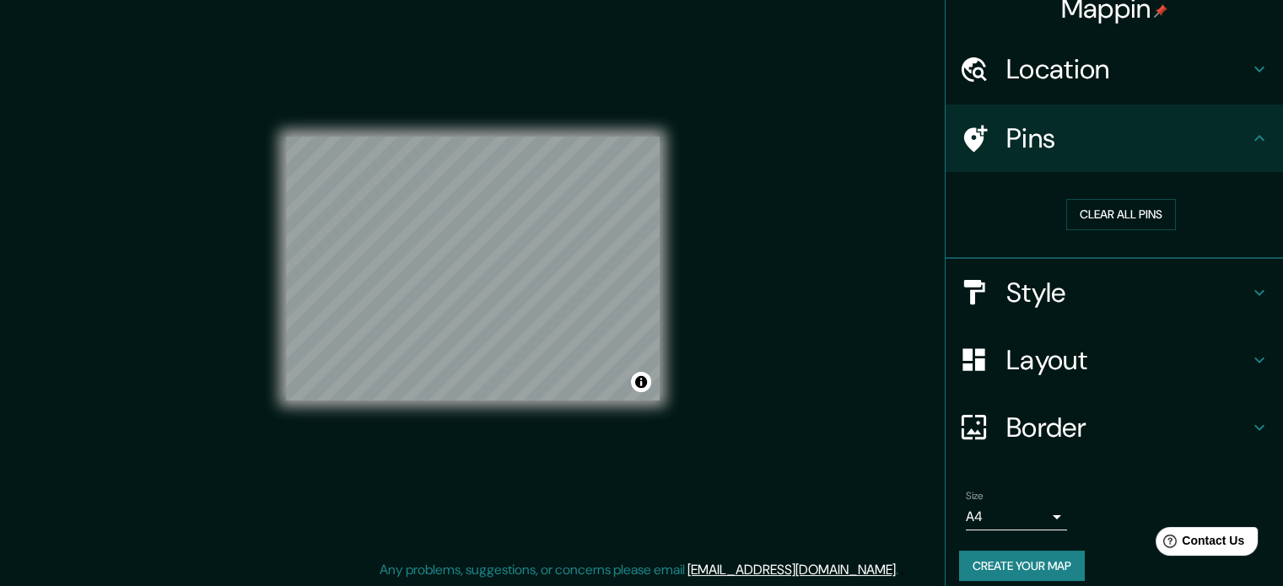
click at [1079, 67] on h4 "Location" at bounding box center [1127, 69] width 243 height 34
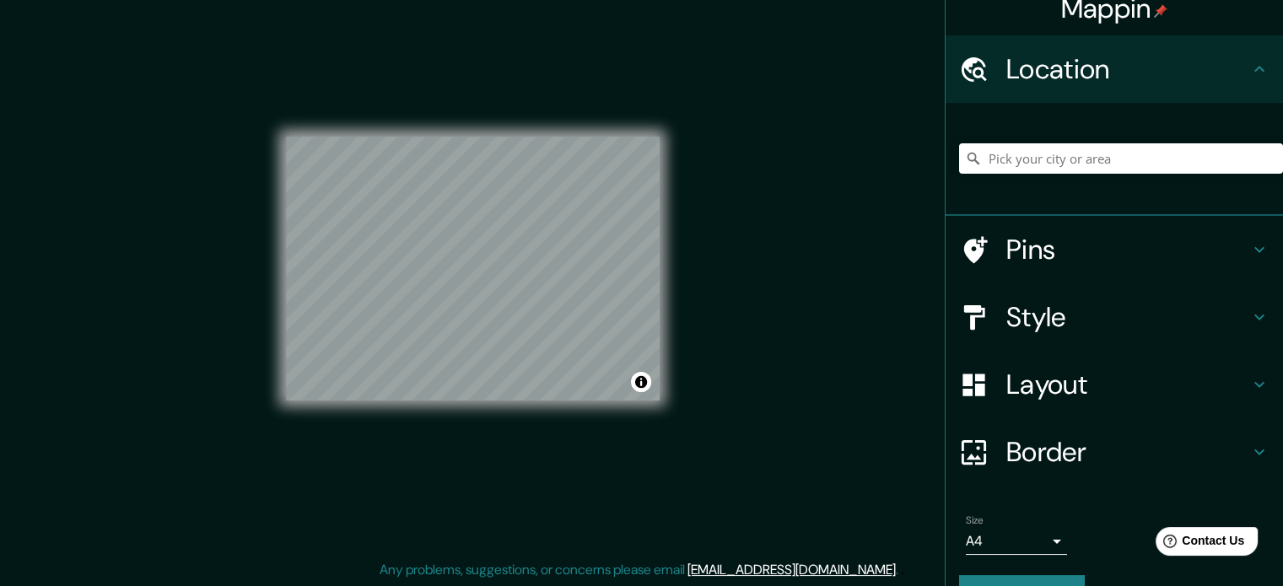
click at [1070, 61] on h4 "Location" at bounding box center [1127, 69] width 243 height 34
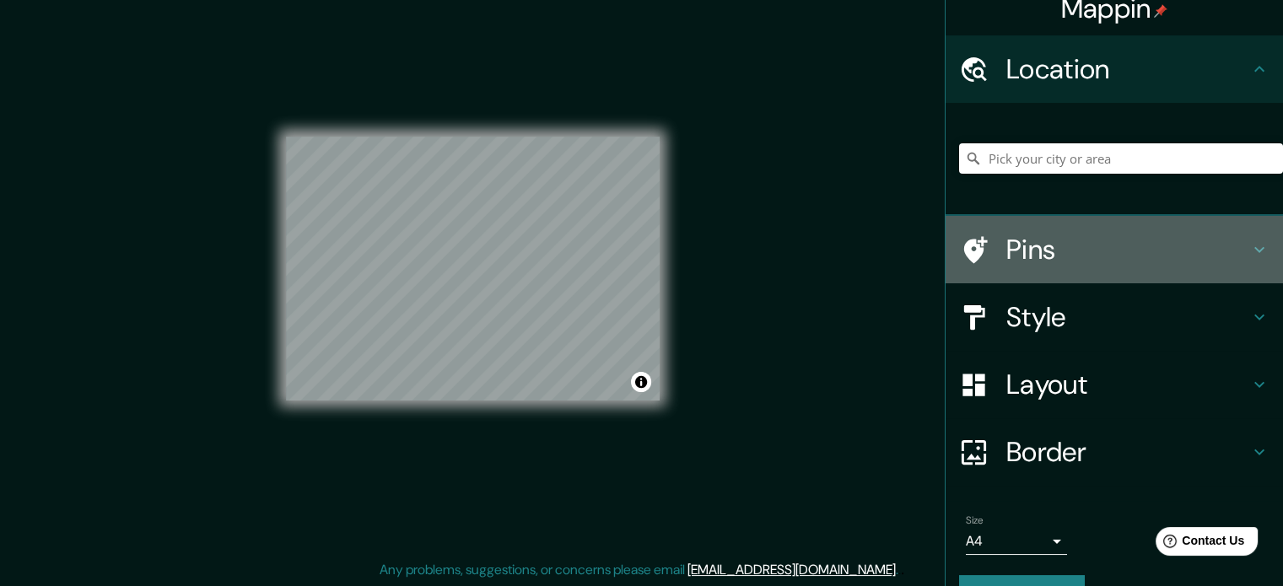
click at [1074, 242] on h4 "Pins" at bounding box center [1127, 250] width 243 height 34
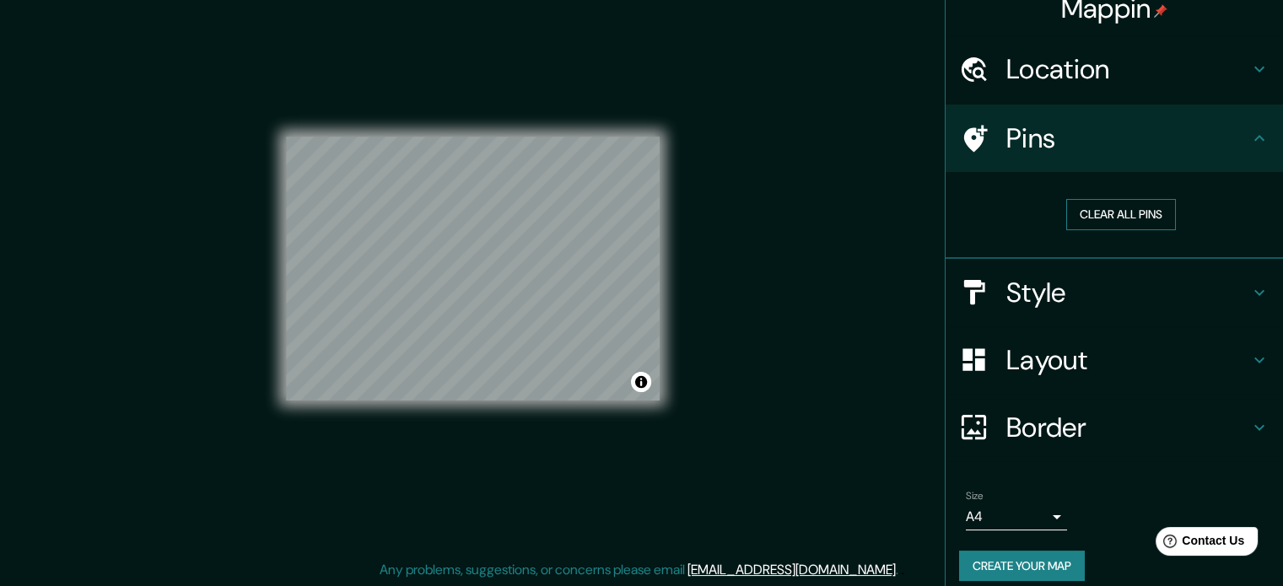
click at [1095, 210] on button "Clear all pins" at bounding box center [1121, 214] width 110 height 31
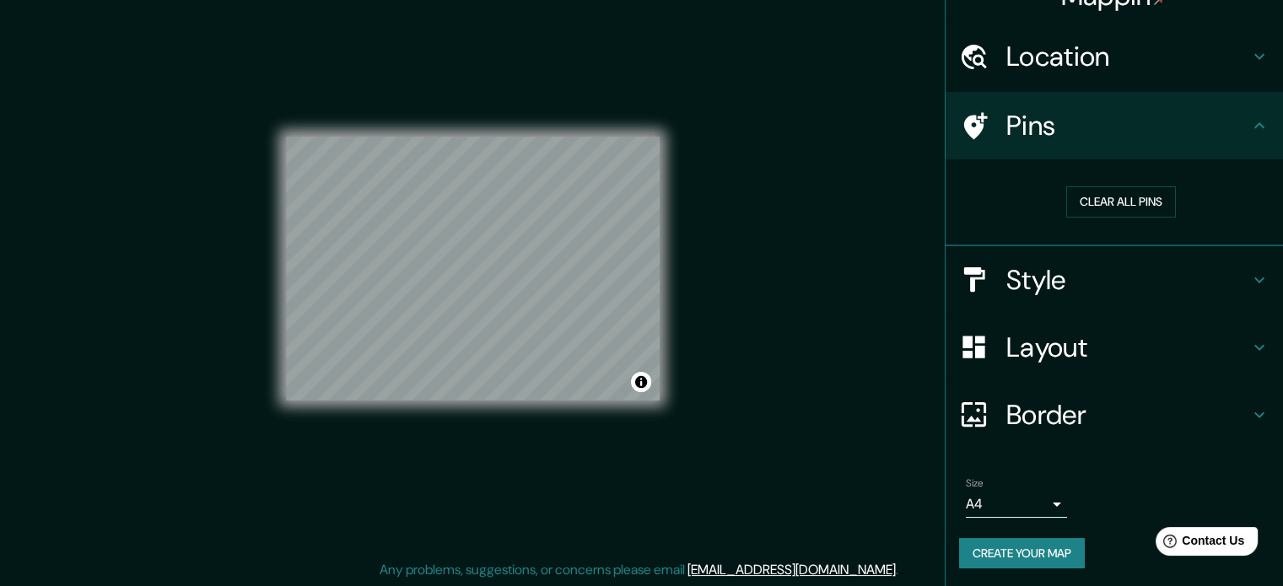
scroll to position [32, 0]
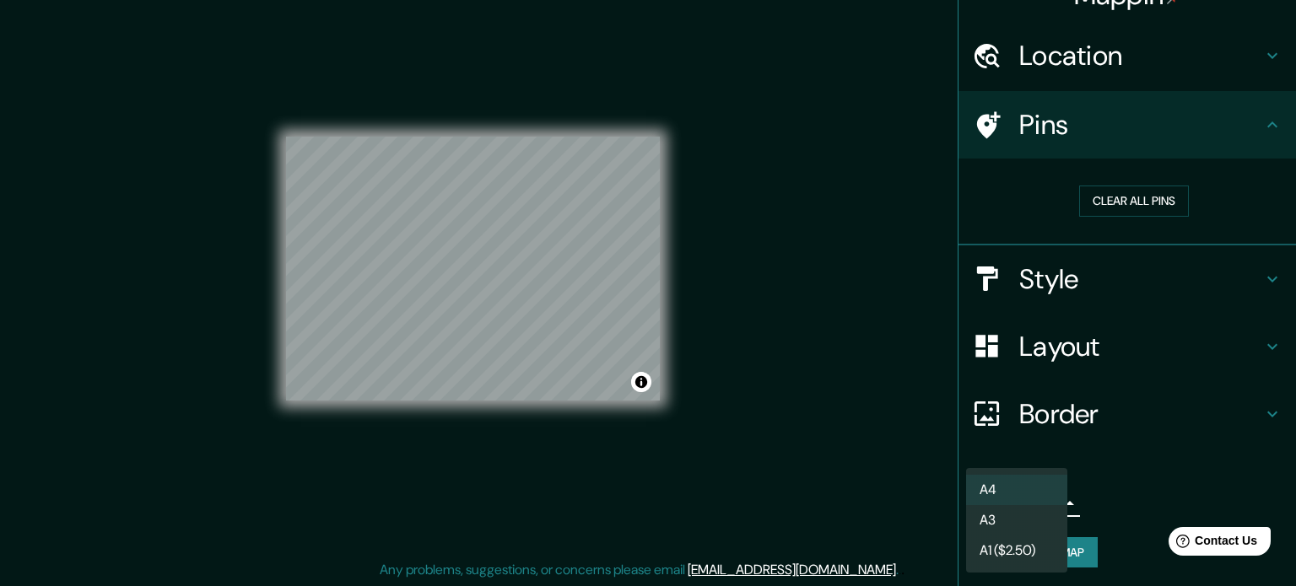
click at [1010, 506] on body "Mappin Location Pins Clear all pins Style Layout Border Choose a border. Hint :…" at bounding box center [648, 271] width 1296 height 586
click at [1024, 517] on li "A3" at bounding box center [1016, 520] width 101 height 30
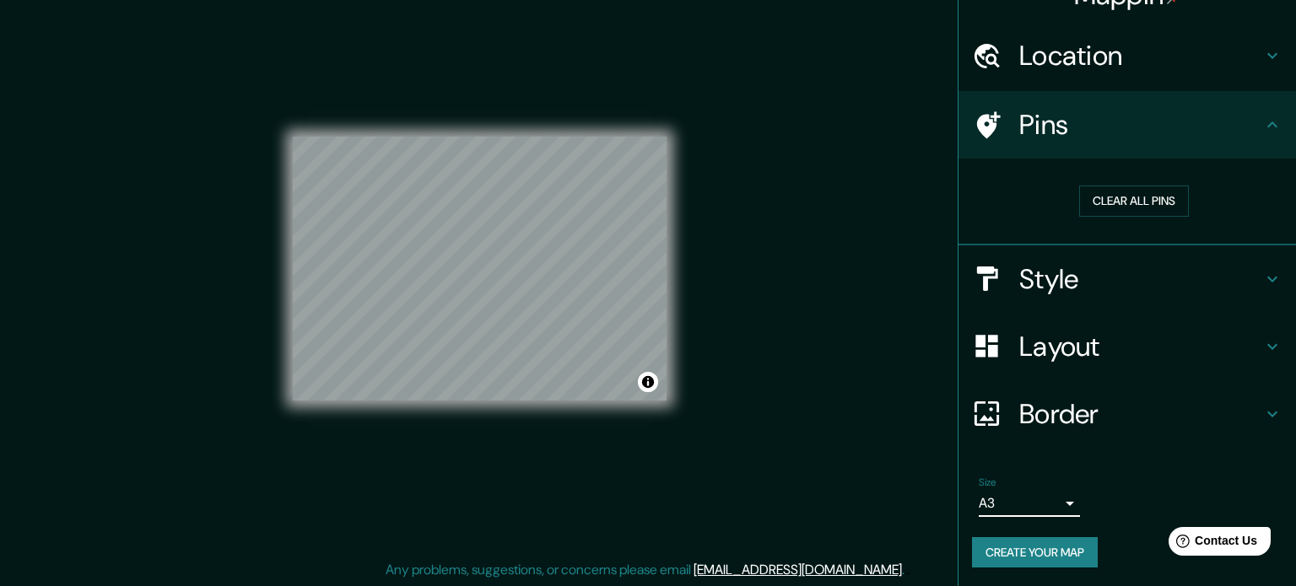
click at [1022, 509] on body "Mappin Location Pins Clear all pins Style Layout Border Choose a border. Hint :…" at bounding box center [648, 271] width 1296 height 586
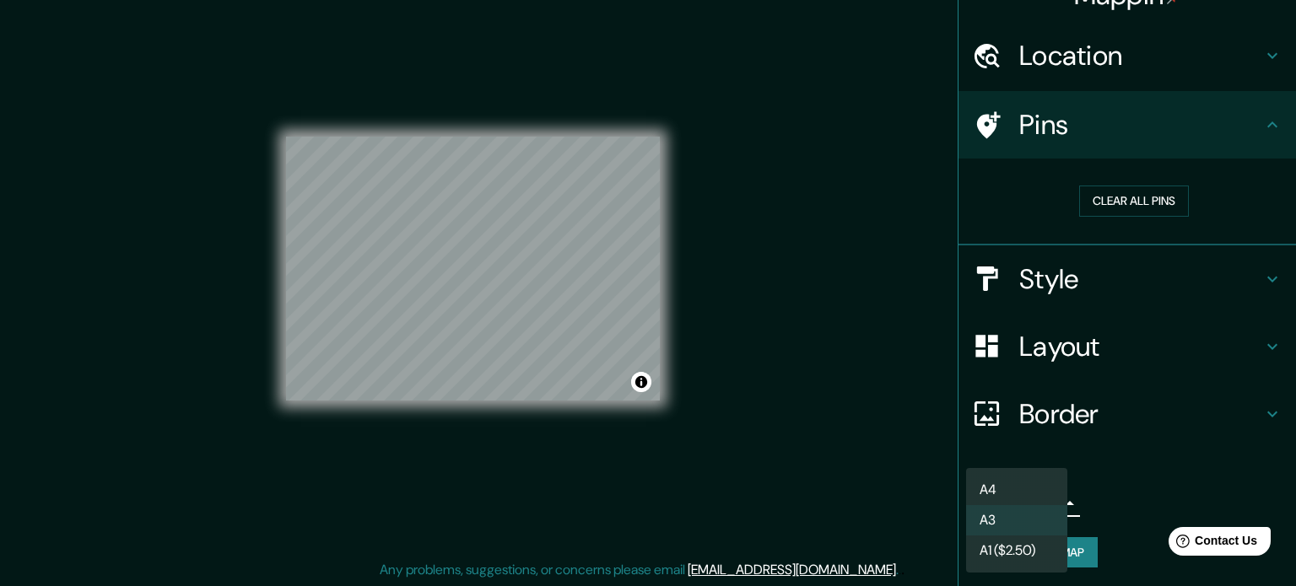
click at [1022, 492] on li "A4" at bounding box center [1016, 490] width 101 height 30
type input "single"
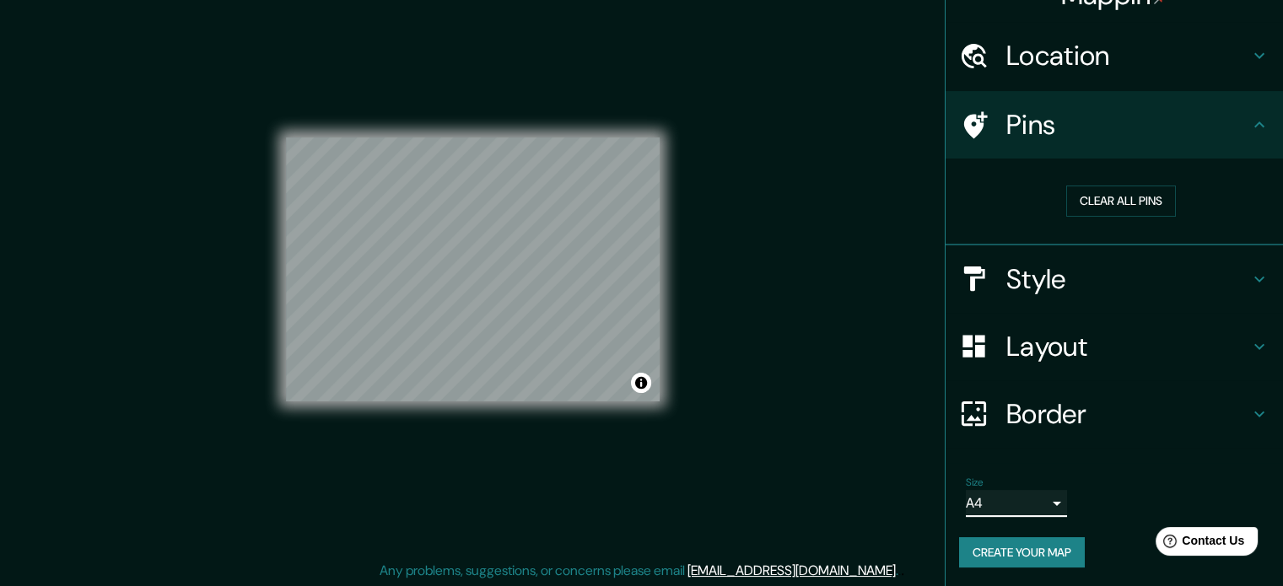
scroll to position [22, 0]
click at [997, 558] on button "Create your map" at bounding box center [1022, 552] width 126 height 31
click at [1046, 547] on button "Create your map" at bounding box center [1022, 552] width 126 height 31
drag, startPoint x: 1045, startPoint y: 547, endPoint x: 1150, endPoint y: 496, distance: 116.2
click at [1150, 497] on div "Size A4 single" at bounding box center [1114, 497] width 310 height 54
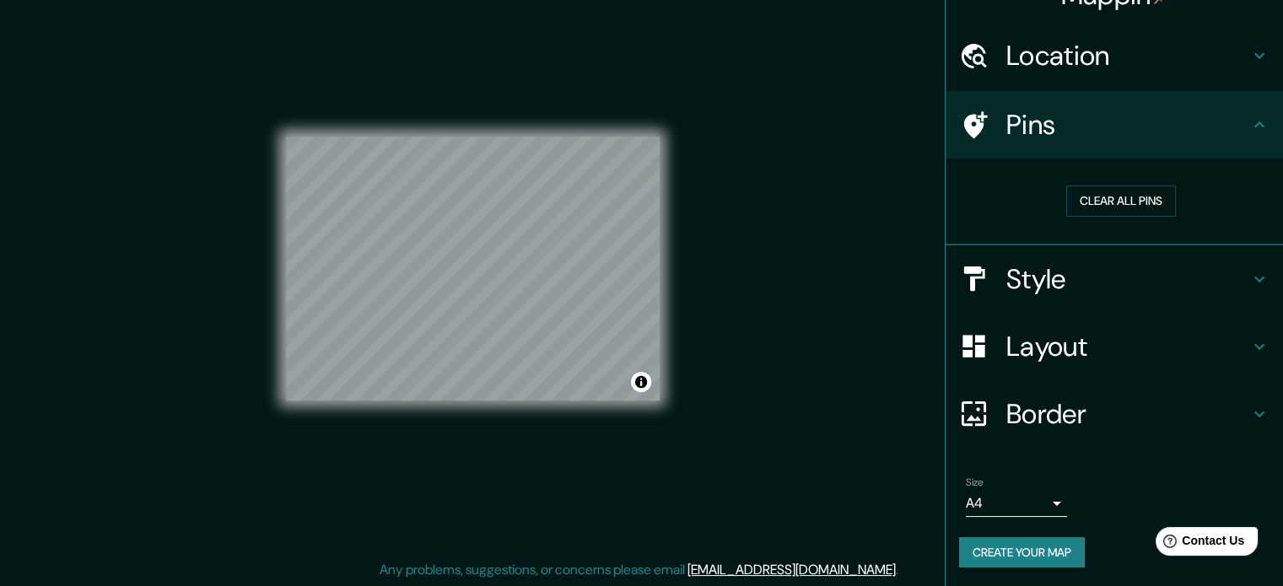
click at [911, 116] on div "Mappin Location Pins Clear all pins Style Layout Border Choose a border. Hint :…" at bounding box center [641, 282] width 1283 height 609
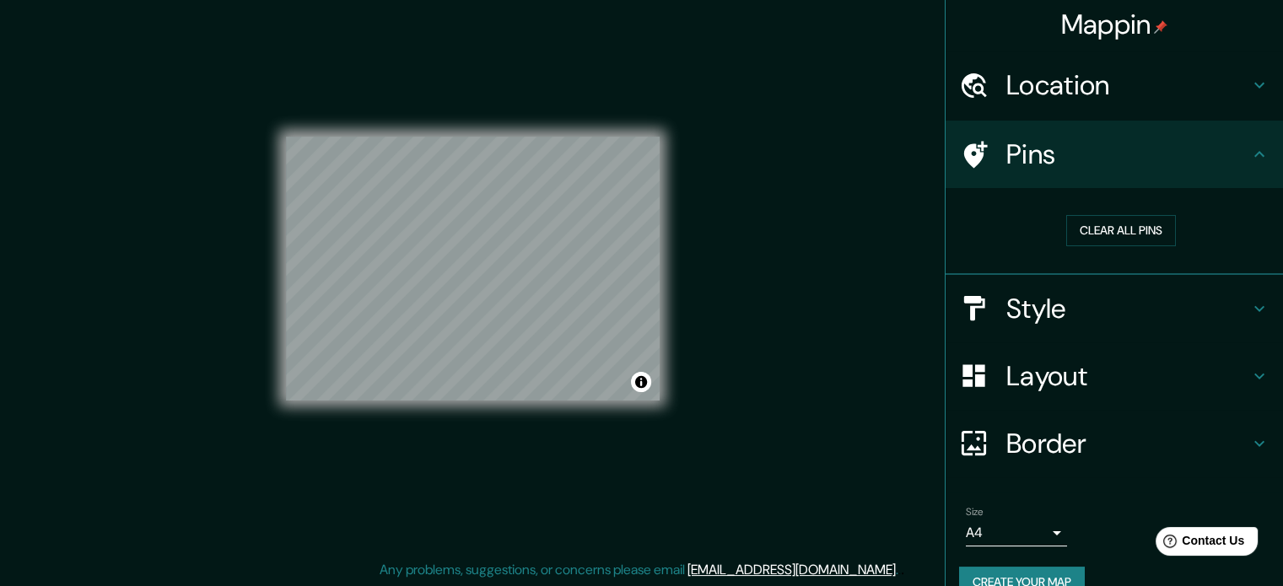
scroll to position [0, 0]
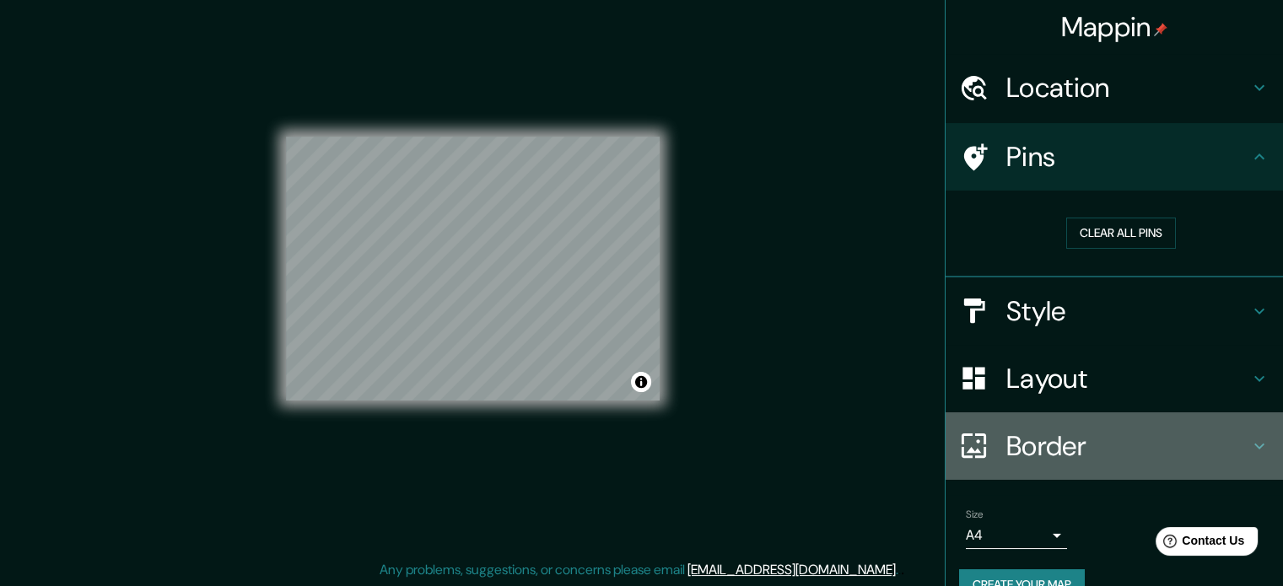
click at [1109, 425] on div "Border" at bounding box center [1114, 446] width 337 height 67
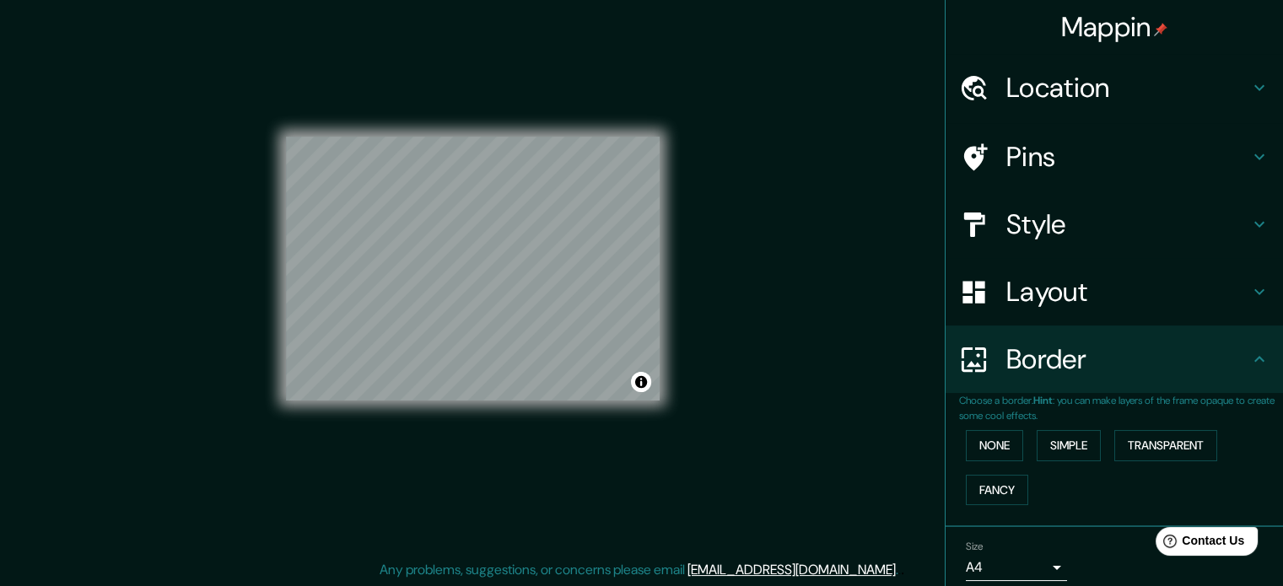
click at [1057, 281] on h4 "Layout" at bounding box center [1127, 292] width 243 height 34
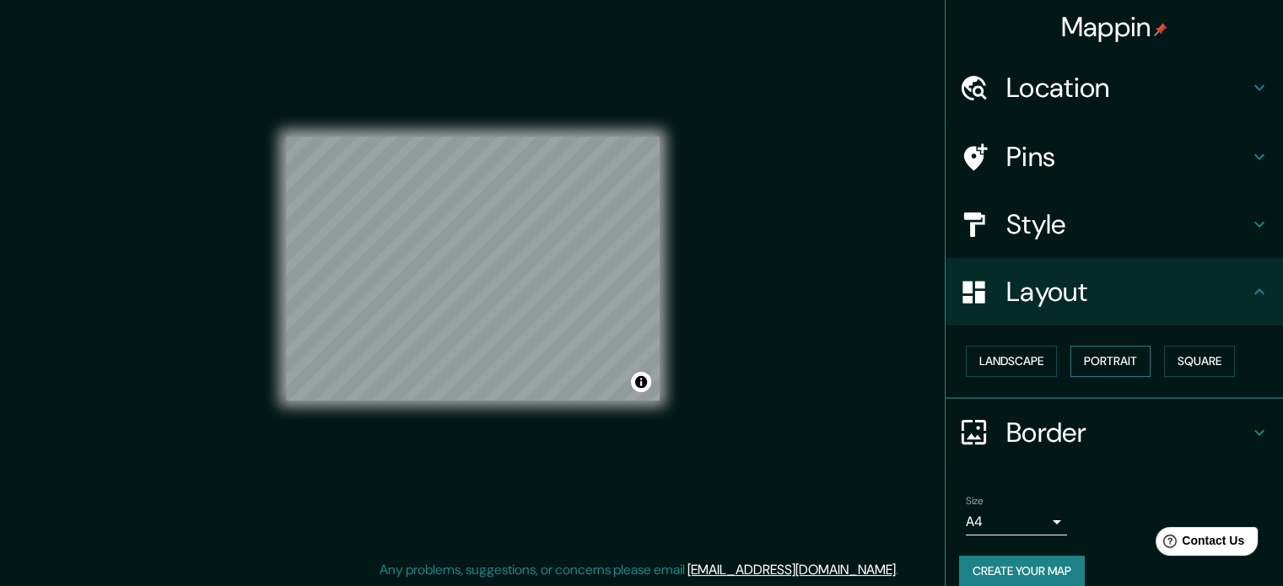
click at [1100, 350] on button "Portrait" at bounding box center [1110, 361] width 80 height 31
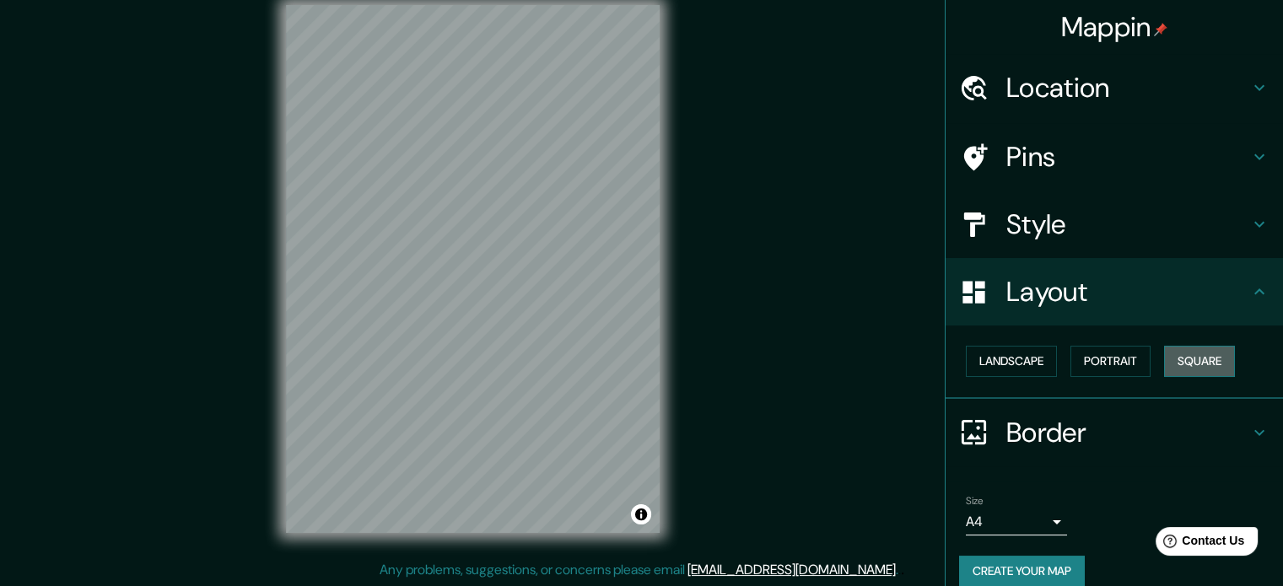
click at [1167, 361] on button "Square" at bounding box center [1199, 361] width 71 height 31
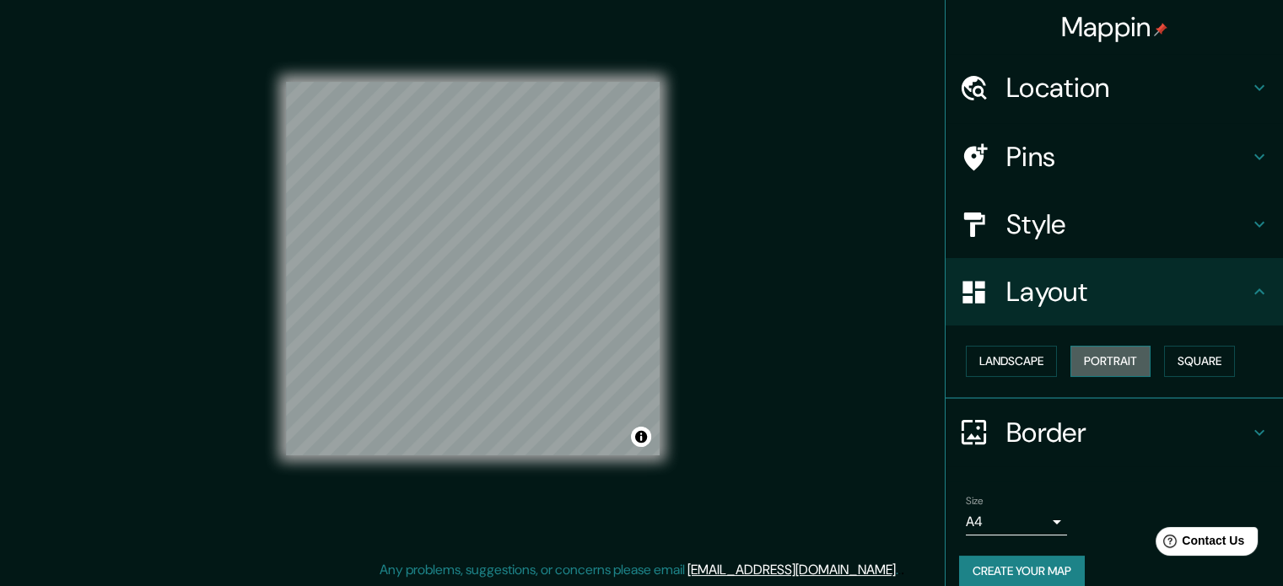
click at [1108, 360] on button "Portrait" at bounding box center [1110, 361] width 80 height 31
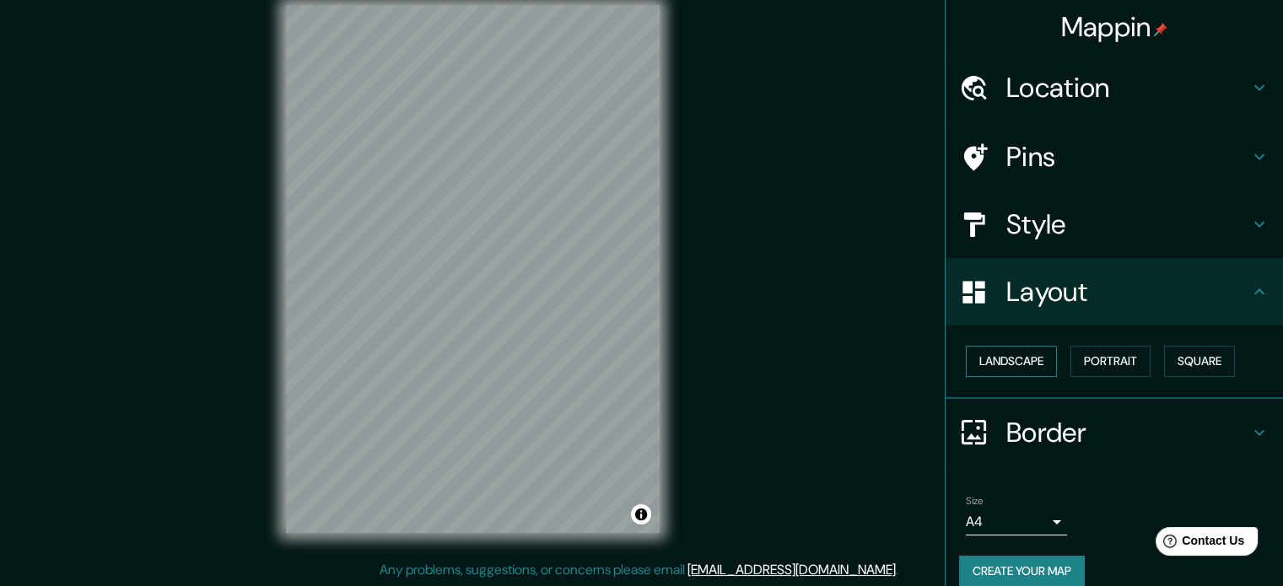
click at [1017, 364] on button "Landscape" at bounding box center [1011, 361] width 91 height 31
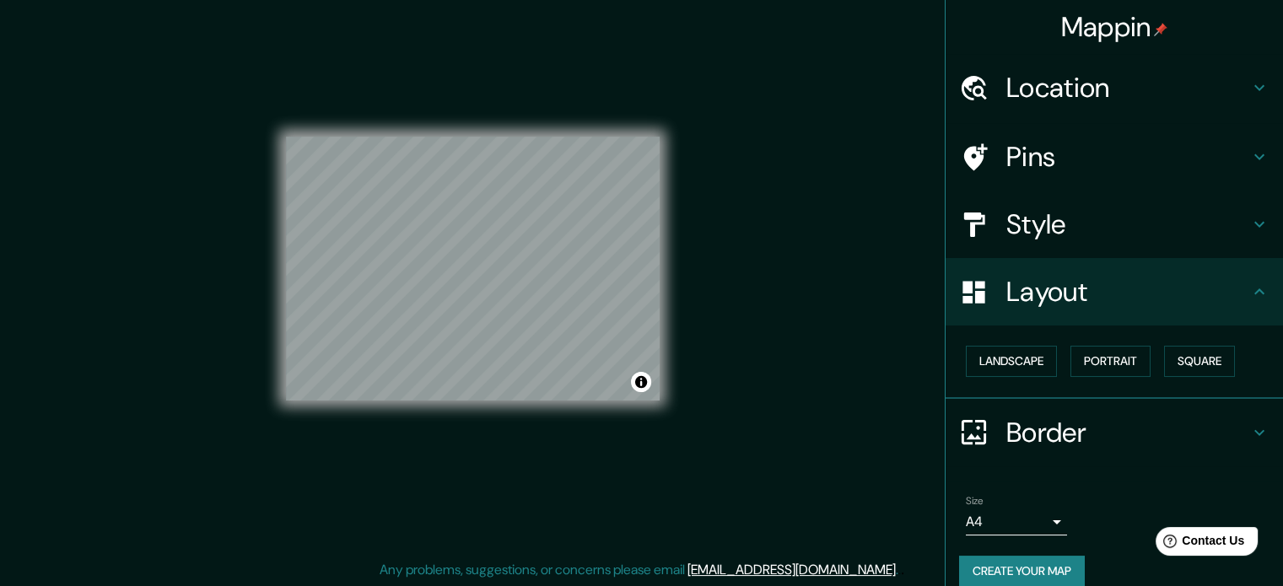
click at [946, 585] on li "Size A4 single Create your map" at bounding box center [1114, 545] width 337 height 126
click at [1075, 195] on div "Style" at bounding box center [1114, 224] width 337 height 67
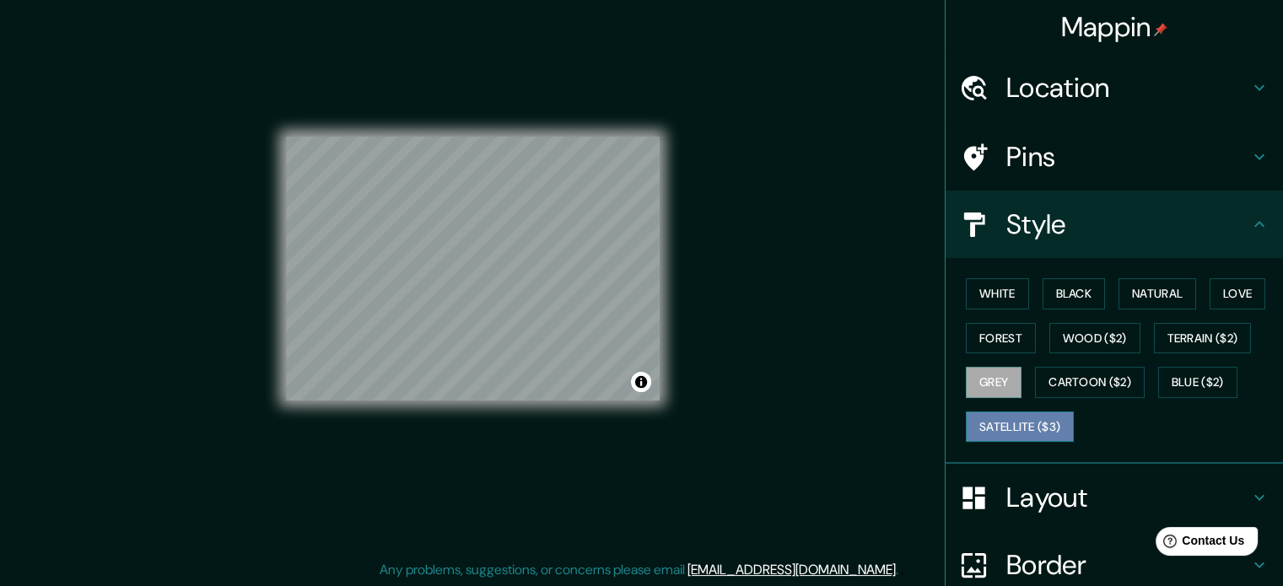
click at [1007, 428] on button "Satellite ($3)" at bounding box center [1020, 427] width 108 height 31
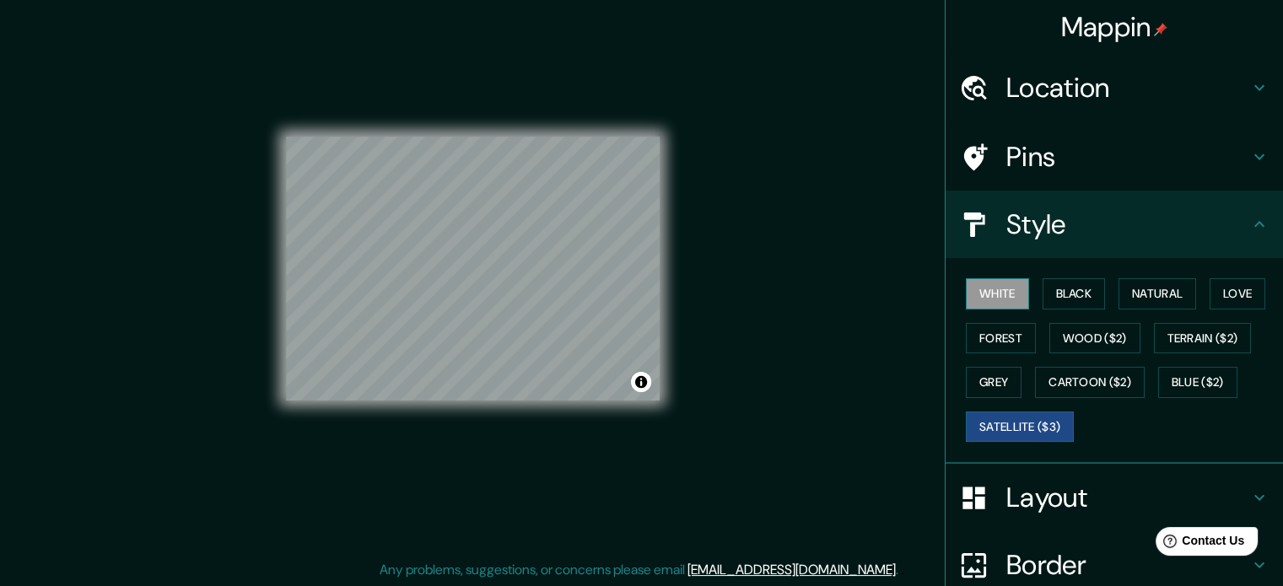
click at [993, 295] on button "White" at bounding box center [997, 293] width 63 height 31
click at [999, 350] on button "Forest" at bounding box center [1001, 338] width 70 height 31
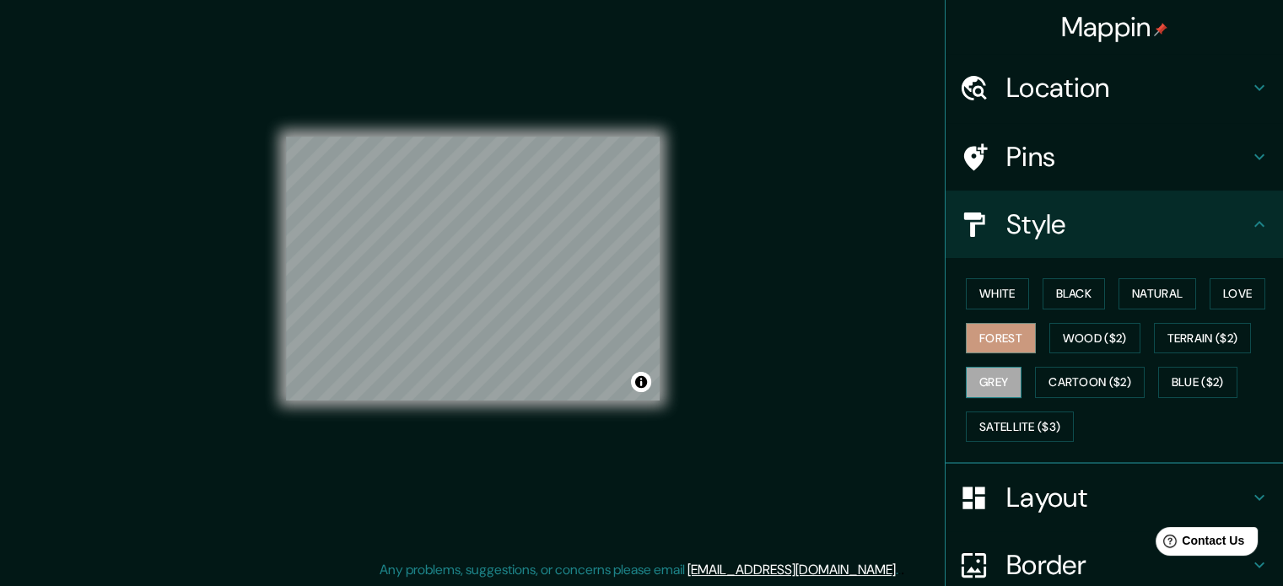
click at [987, 380] on button "Grey" at bounding box center [994, 382] width 56 height 31
click at [1025, 428] on button "Satellite ($3)" at bounding box center [1020, 427] width 108 height 31
